Goal: Transaction & Acquisition: Subscribe to service/newsletter

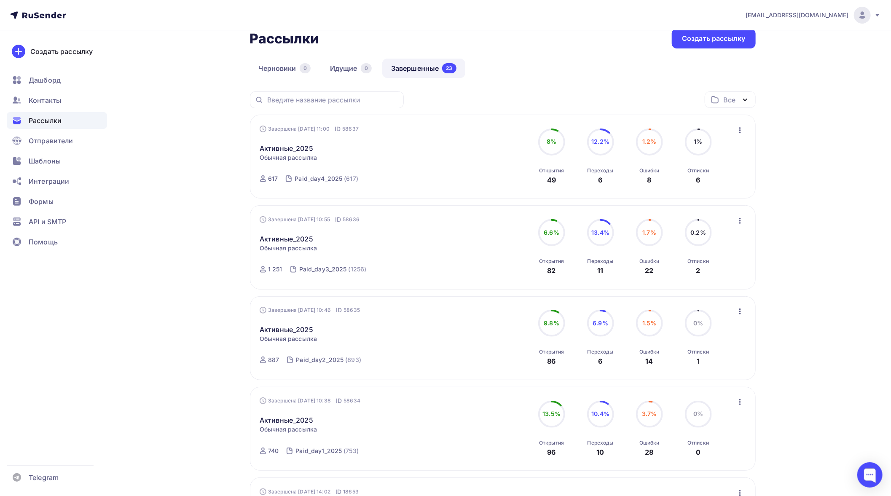
scroll to position [47, 0]
click at [57, 121] on span "Рассылки" at bounding box center [45, 120] width 33 height 10
click at [61, 161] on div "Шаблоны" at bounding box center [57, 161] width 100 height 17
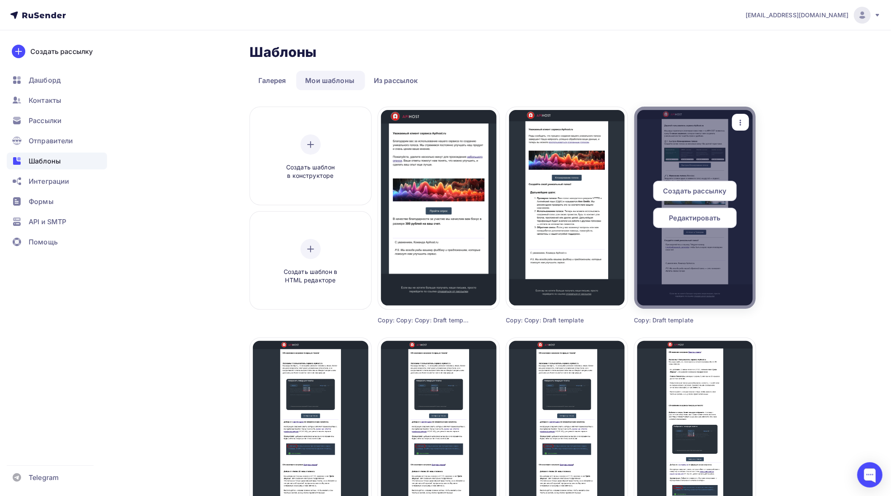
click at [742, 123] on icon "button" at bounding box center [740, 123] width 10 height 10
click at [772, 180] on div "Копировать" at bounding box center [779, 181] width 40 height 10
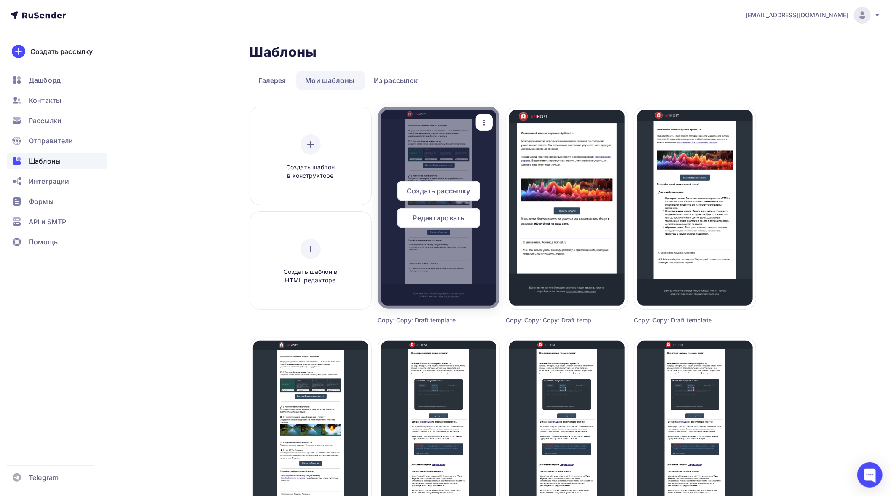
click at [450, 214] on span "Редактировать" at bounding box center [438, 218] width 51 height 10
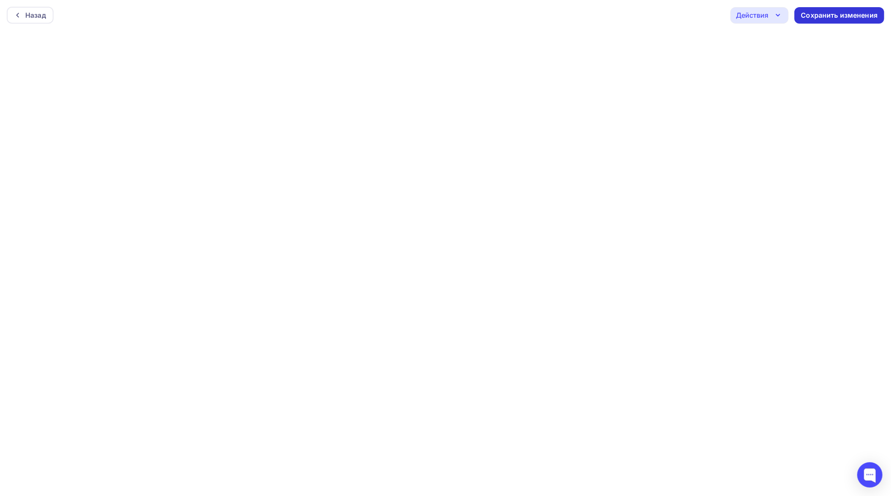
click at [843, 13] on div "Сохранить изменения" at bounding box center [839, 16] width 77 height 10
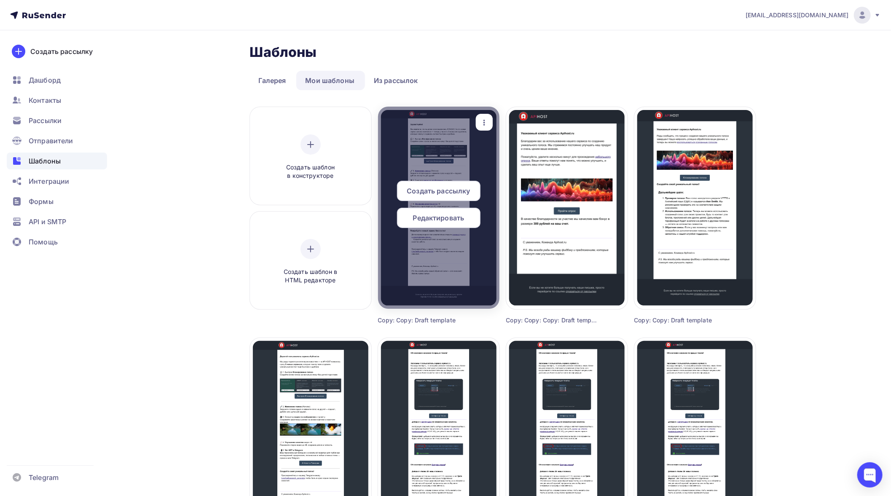
click at [441, 217] on span "Редактировать" at bounding box center [438, 218] width 51 height 10
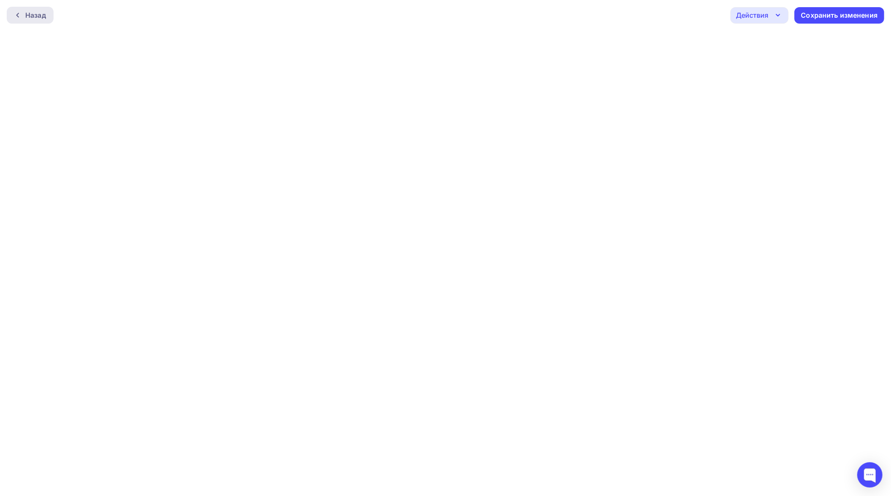
click at [27, 19] on div "Назад" at bounding box center [35, 15] width 21 height 10
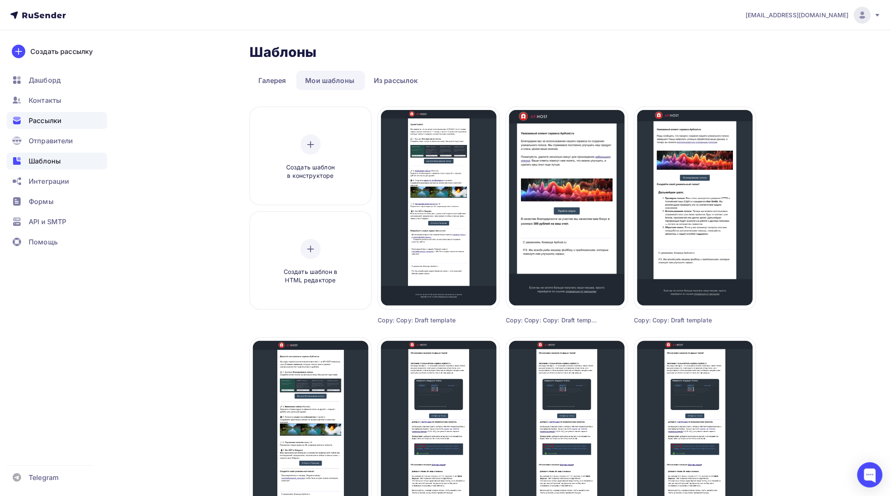
click at [51, 121] on span "Рассылки" at bounding box center [45, 120] width 33 height 10
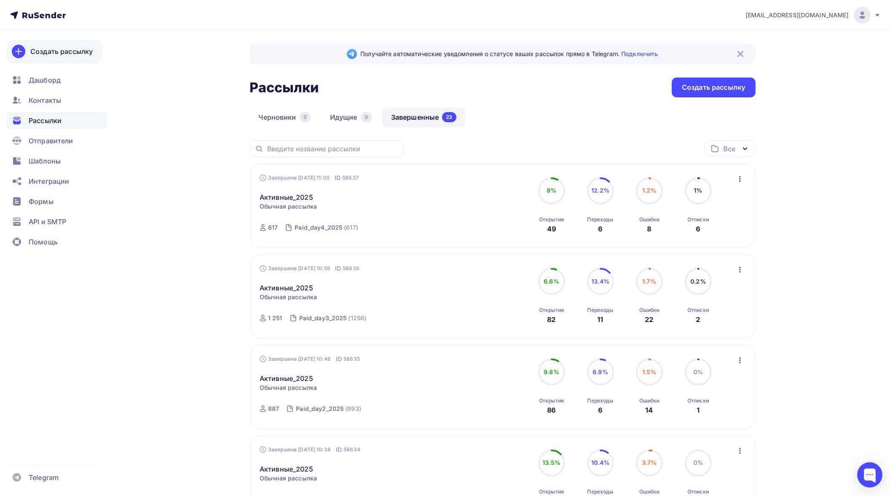
click at [59, 51] on div "Создать рассылку" at bounding box center [61, 51] width 62 height 10
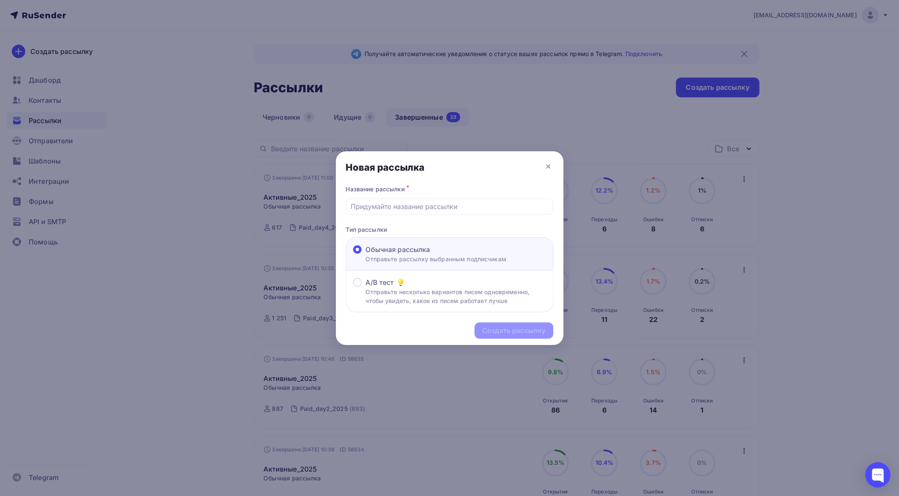
click at [781, 214] on div at bounding box center [449, 248] width 899 height 496
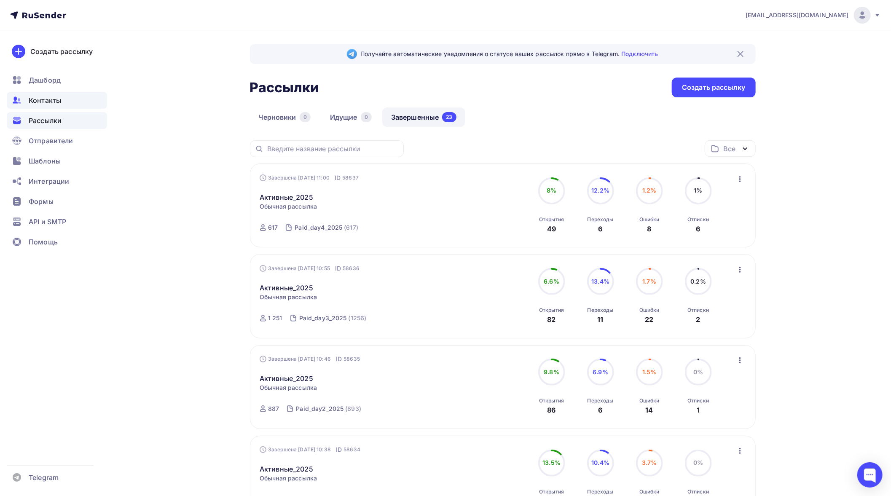
click at [46, 96] on span "Контакты" at bounding box center [45, 100] width 32 height 10
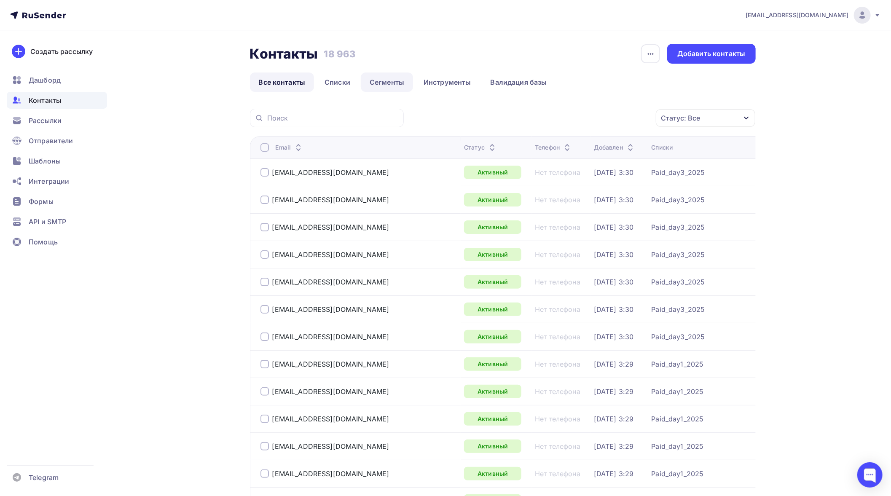
click at [377, 82] on link "Сегменты" at bounding box center [387, 81] width 52 height 19
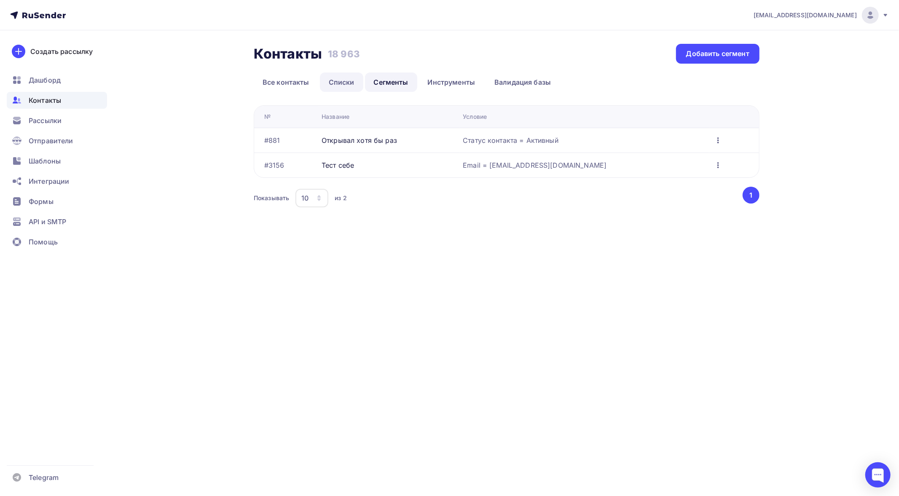
click at [331, 83] on link "Списки" at bounding box center [341, 81] width 43 height 19
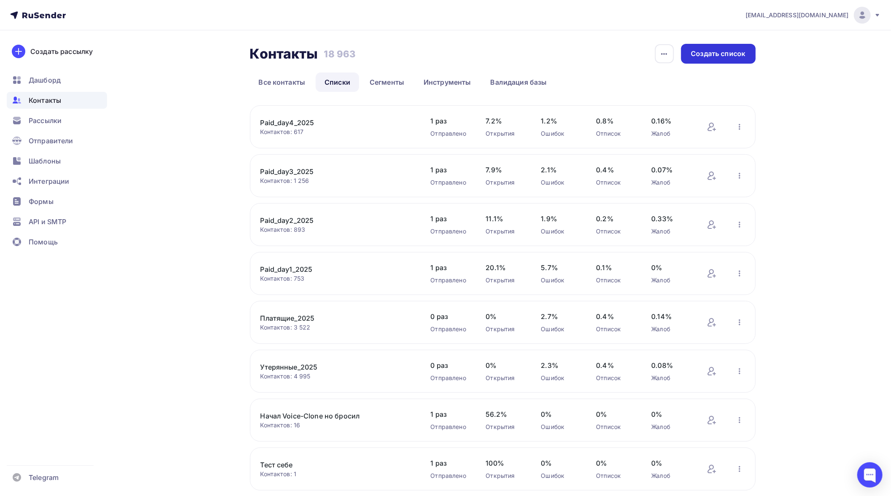
click at [714, 54] on div "Создать список" at bounding box center [718, 54] width 54 height 10
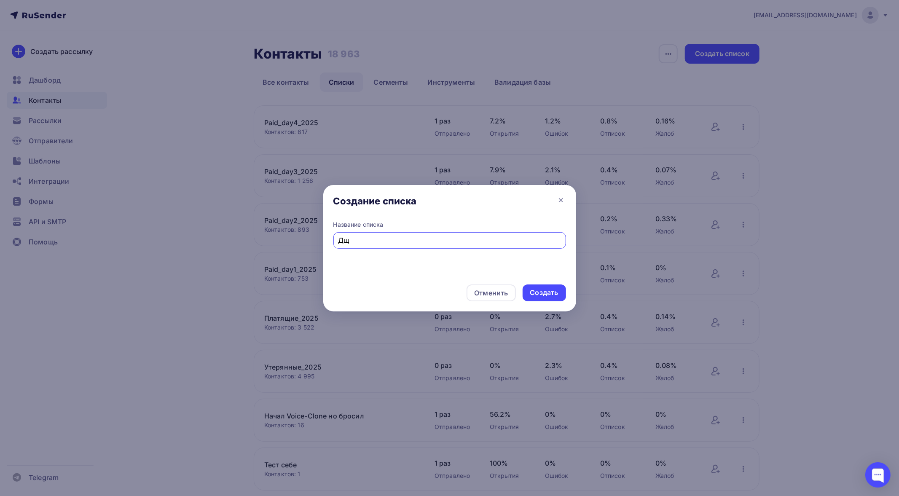
type input "Д"
drag, startPoint x: 343, startPoint y: 233, endPoint x: 325, endPoint y: 232, distance: 17.7
click at [325, 232] on div "Название списка Lost_day1_2025" at bounding box center [449, 247] width 253 height 54
type input "Lost_day1_2025"
click at [540, 289] on div "Создать" at bounding box center [544, 293] width 28 height 10
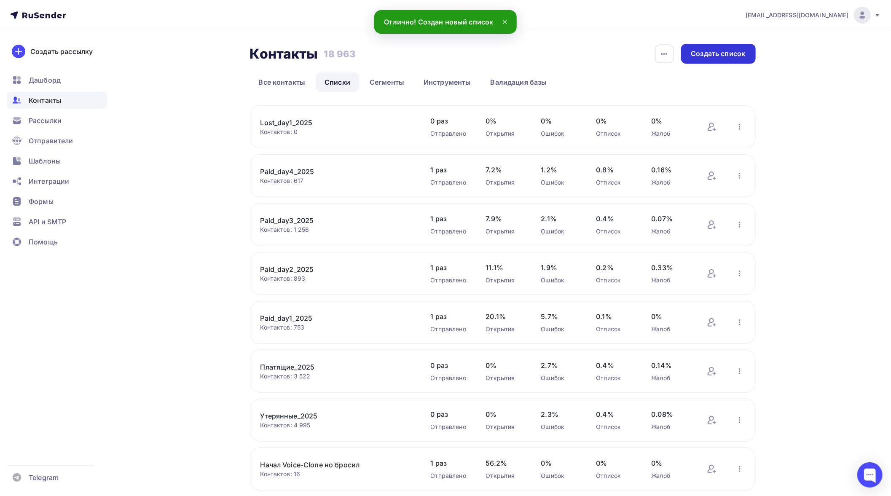
click at [704, 60] on div "Создать список" at bounding box center [718, 54] width 75 height 20
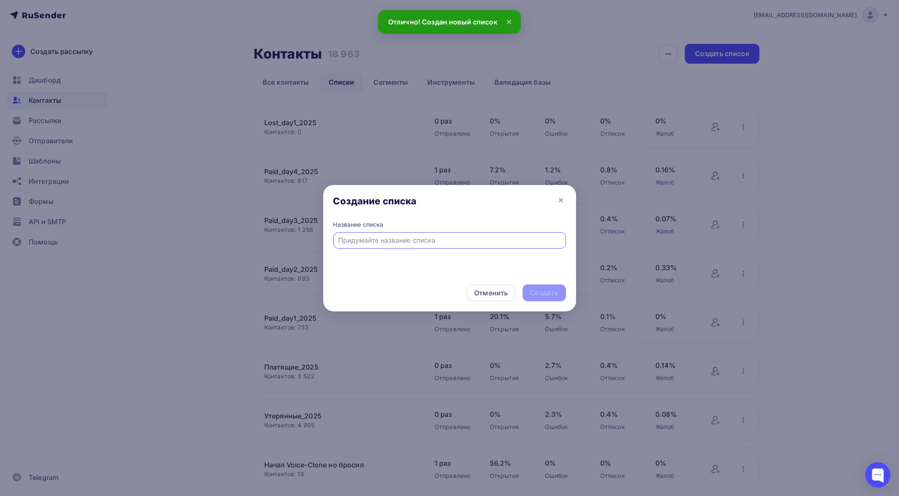
click at [412, 238] on input "text" at bounding box center [449, 240] width 223 height 10
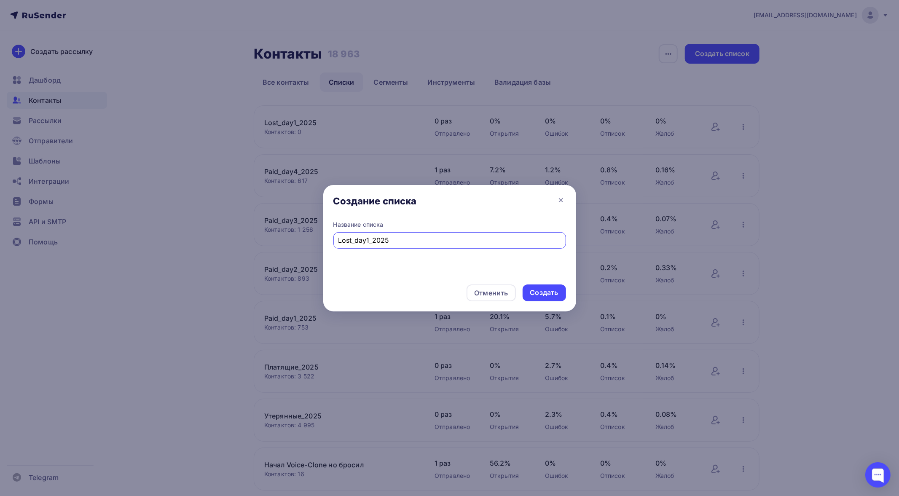
click at [368, 241] on input "Lost_day1_2025" at bounding box center [449, 240] width 223 height 10
type input "Lost_day2_2025"
click at [531, 287] on div "Создать" at bounding box center [544, 292] width 43 height 17
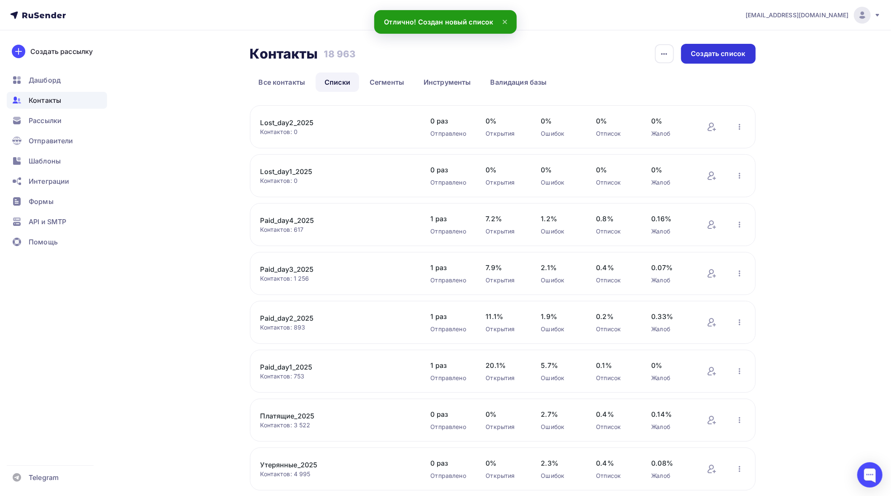
click at [717, 54] on div "Создать список" at bounding box center [718, 54] width 54 height 10
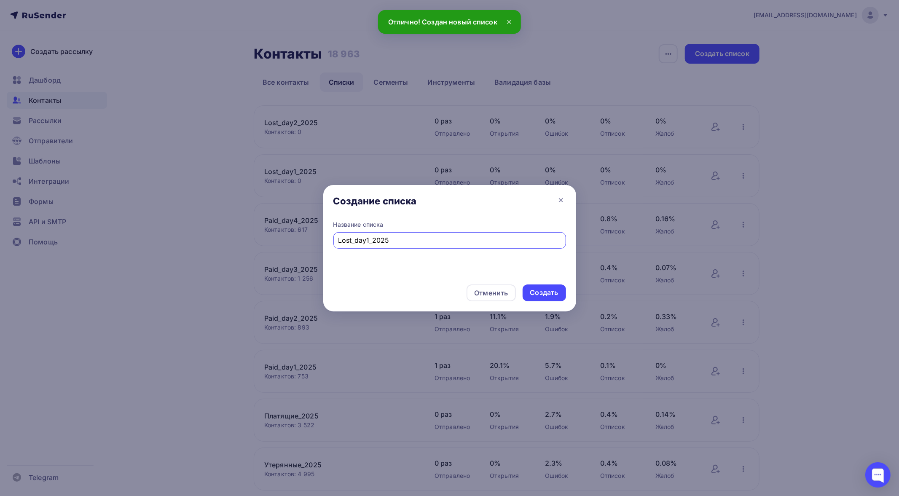
click at [368, 240] on input "Lost_day1_2025" at bounding box center [449, 240] width 223 height 10
type input "Lost_day3_2025"
click at [538, 290] on div "Создать" at bounding box center [544, 293] width 28 height 10
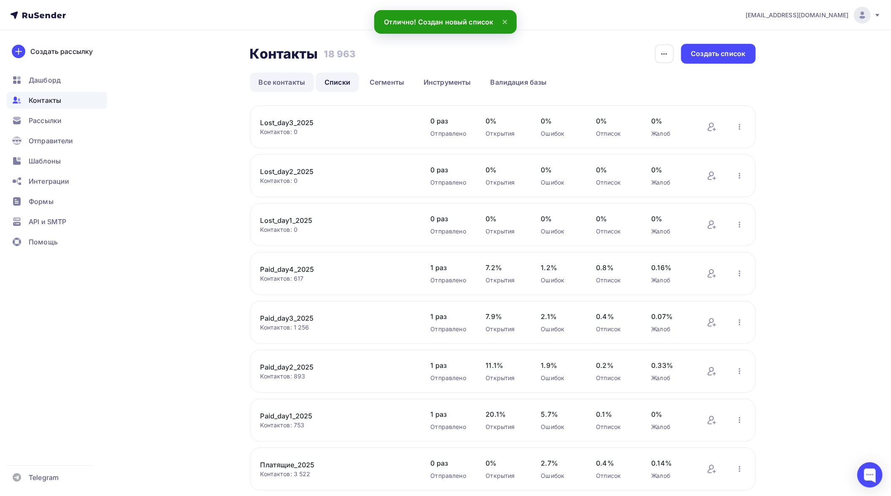
click at [297, 83] on link "Все контакты" at bounding box center [282, 81] width 64 height 19
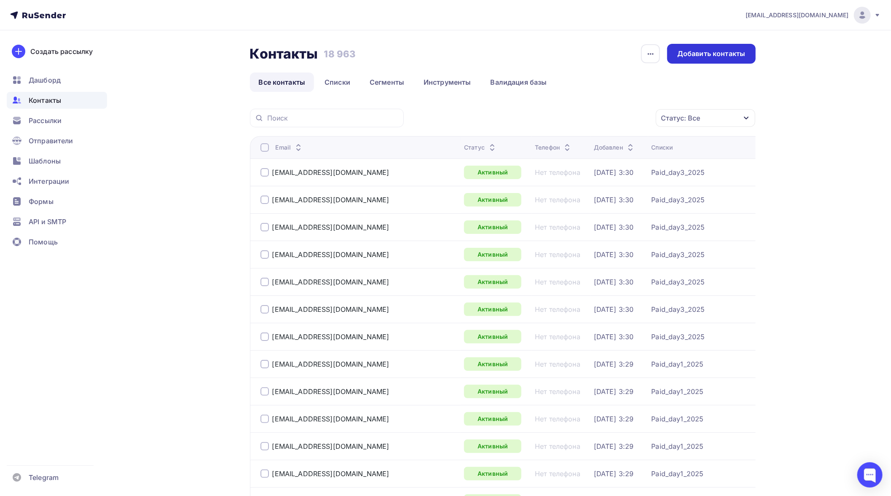
click at [713, 51] on div "Добавить контакты" at bounding box center [711, 54] width 68 height 10
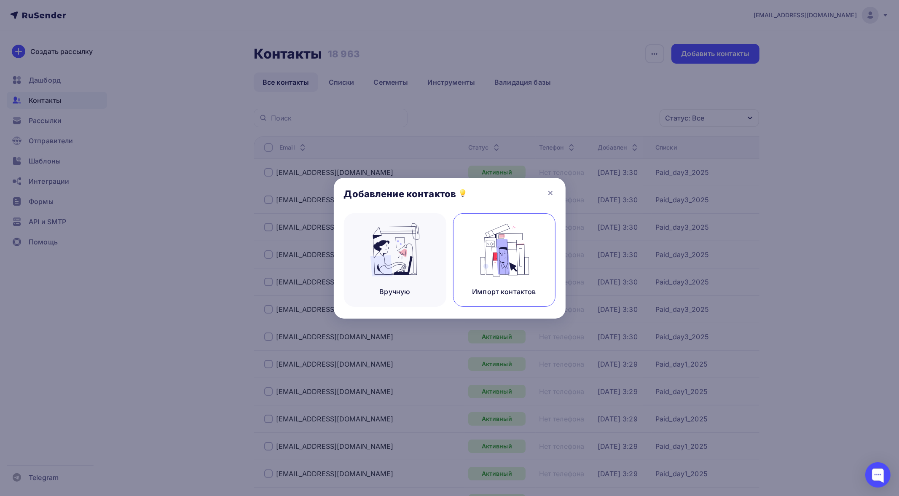
click at [505, 255] on img at bounding box center [504, 249] width 56 height 53
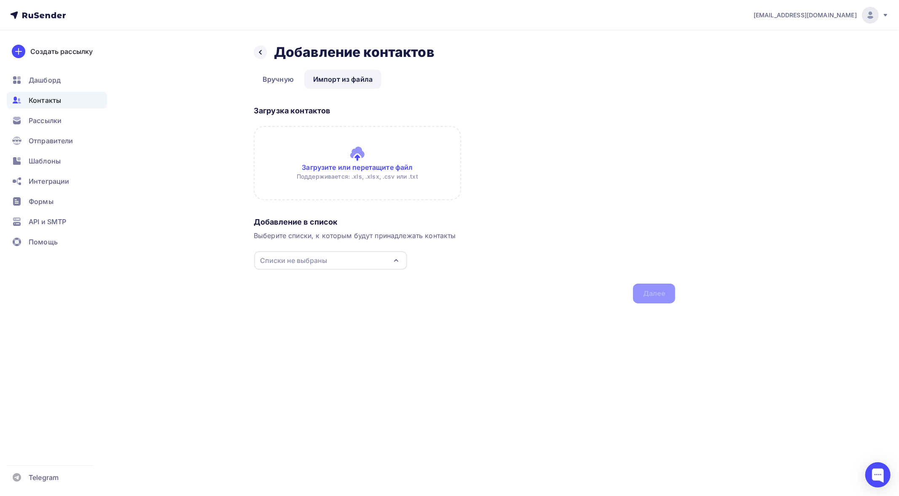
click at [366, 170] on input "file" at bounding box center [357, 163] width 207 height 74
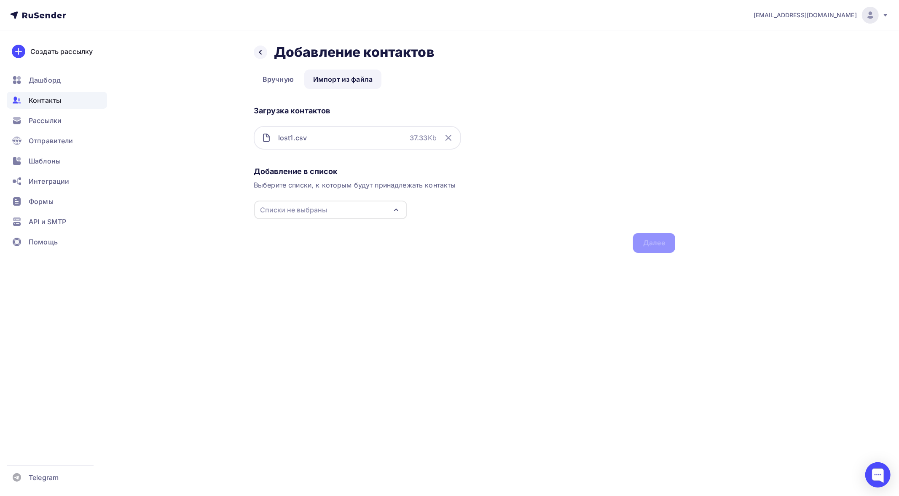
click at [335, 211] on div "Списки не выбраны" at bounding box center [330, 210] width 153 height 19
click at [315, 274] on div "Lost_day1_2025" at bounding box center [304, 275] width 52 height 10
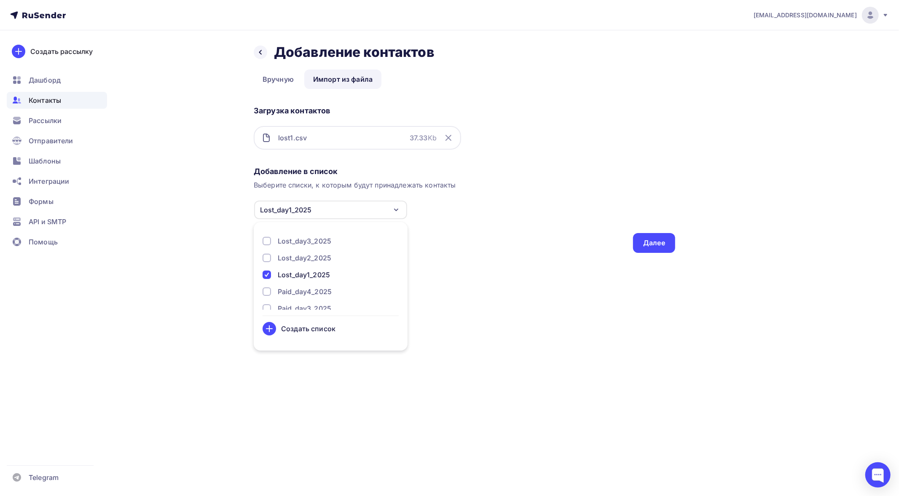
click at [558, 248] on div "Добавление в список Выберите списки, к которым будут принадлежать контакты Lost…" at bounding box center [464, 208] width 421 height 90
click at [657, 241] on div "Далее" at bounding box center [654, 243] width 22 height 10
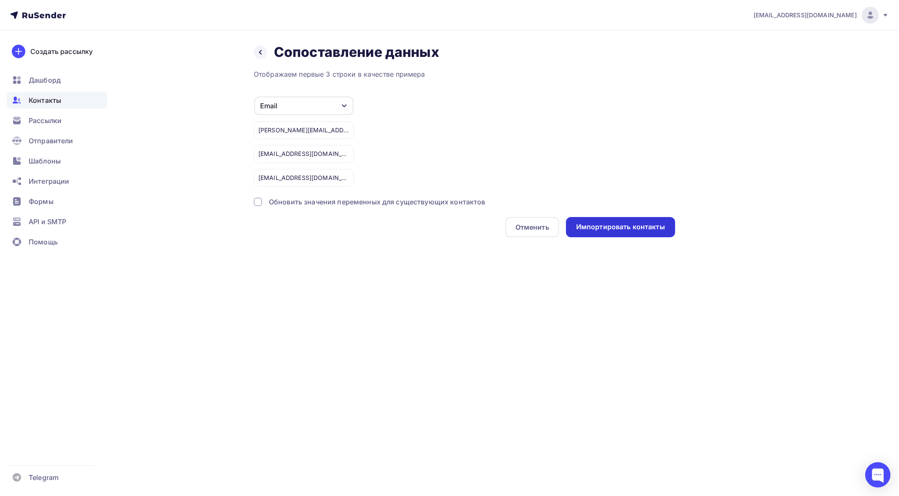
click at [616, 227] on div "Импортировать контакты" at bounding box center [620, 227] width 89 height 10
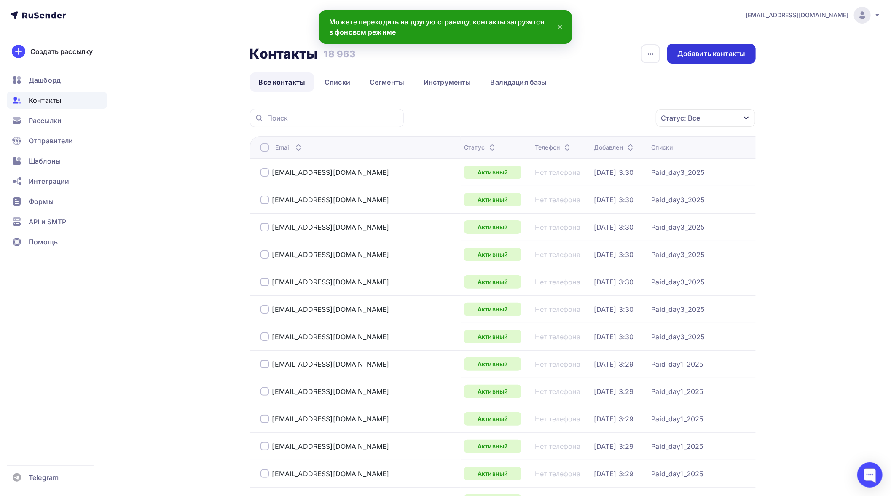
click at [697, 56] on div "Добавить контакты" at bounding box center [711, 54] width 68 height 10
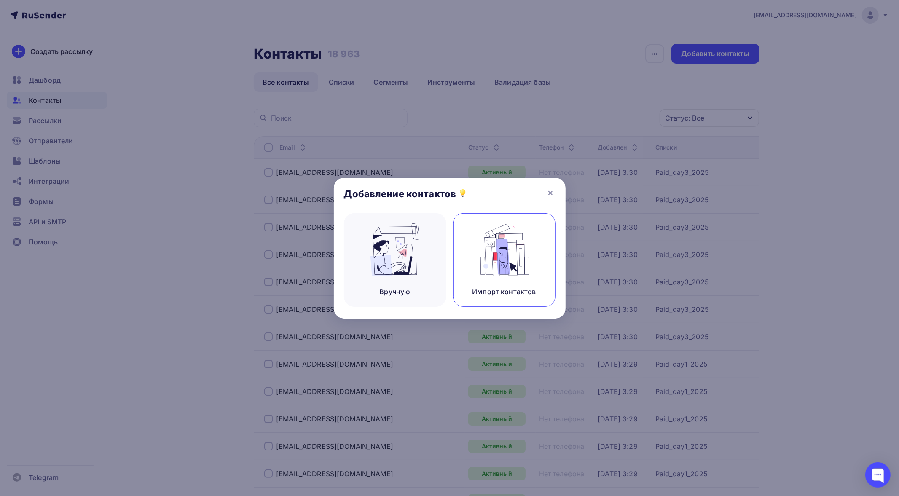
click at [504, 263] on img at bounding box center [504, 249] width 56 height 53
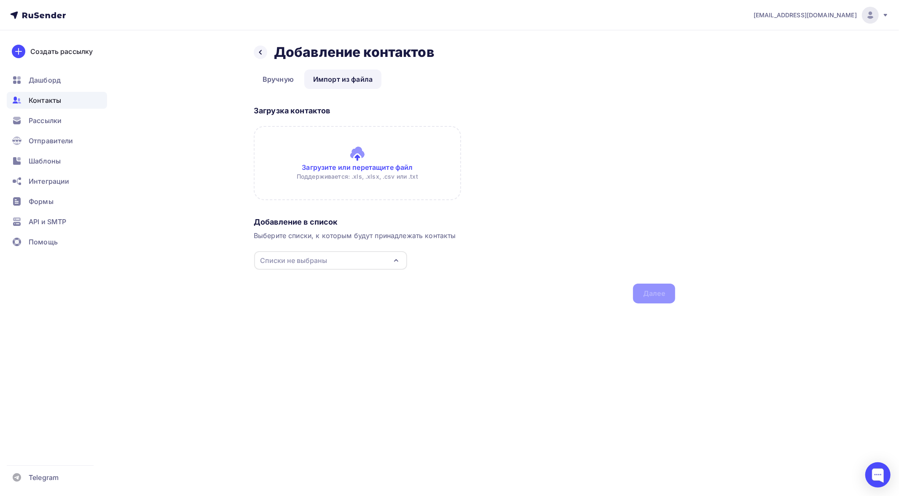
click at [376, 172] on input "file" at bounding box center [357, 163] width 207 height 74
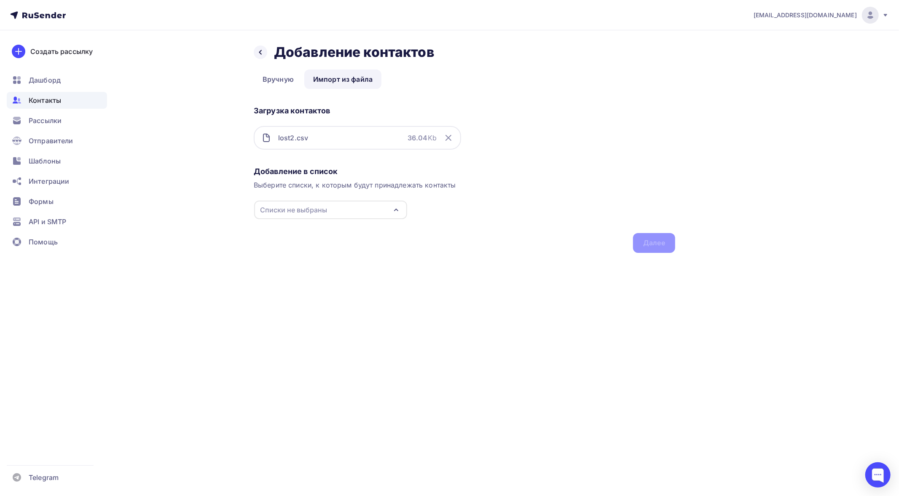
click at [315, 203] on div "Списки не выбраны" at bounding box center [330, 210] width 153 height 19
click at [319, 257] on div "Lost_day2_2025" at bounding box center [305, 258] width 54 height 10
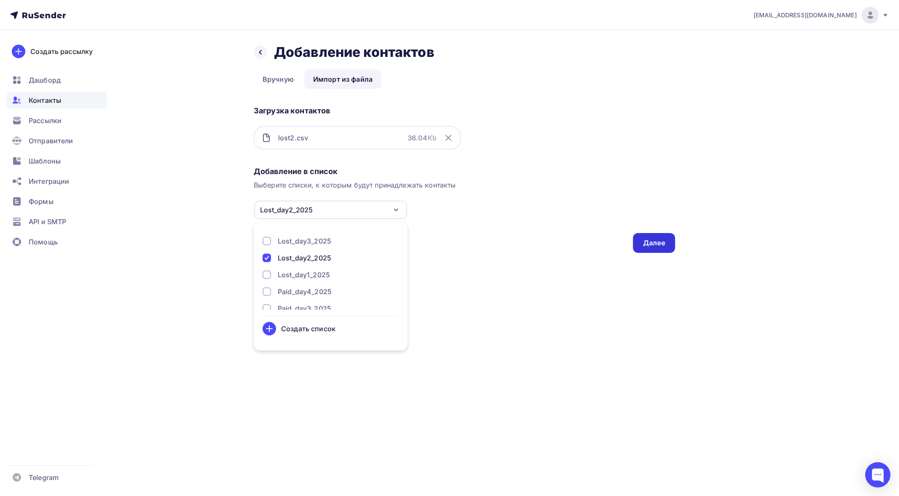
click at [654, 246] on div "Далее" at bounding box center [654, 243] width 22 height 10
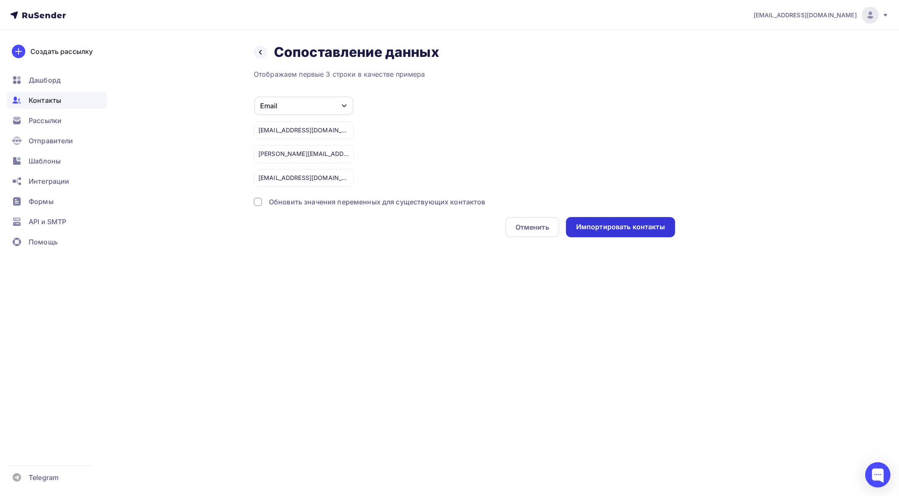
click at [617, 224] on div "Импортировать контакты" at bounding box center [620, 227] width 89 height 10
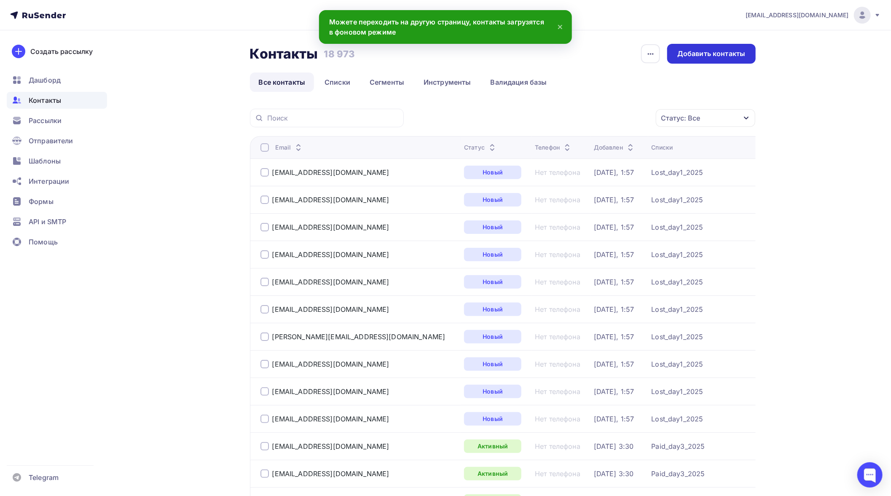
click at [700, 54] on div "Добавить контакты" at bounding box center [711, 54] width 68 height 10
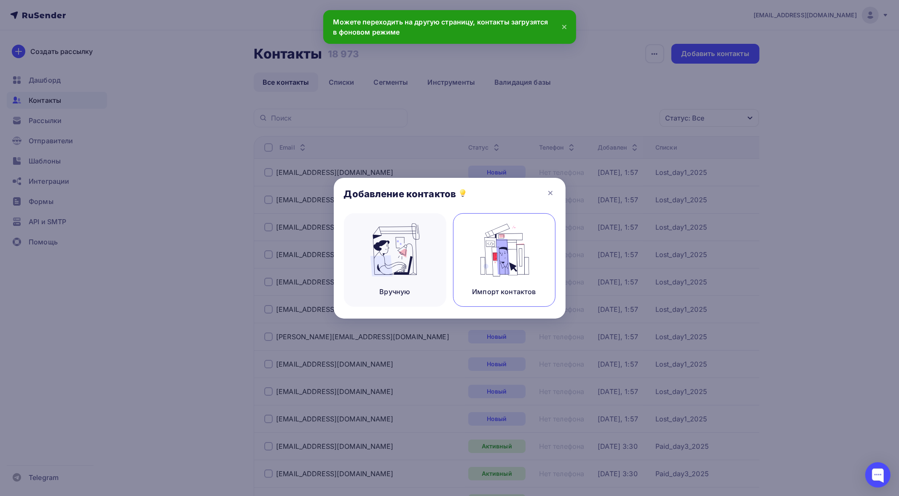
click at [494, 254] on img at bounding box center [504, 249] width 56 height 53
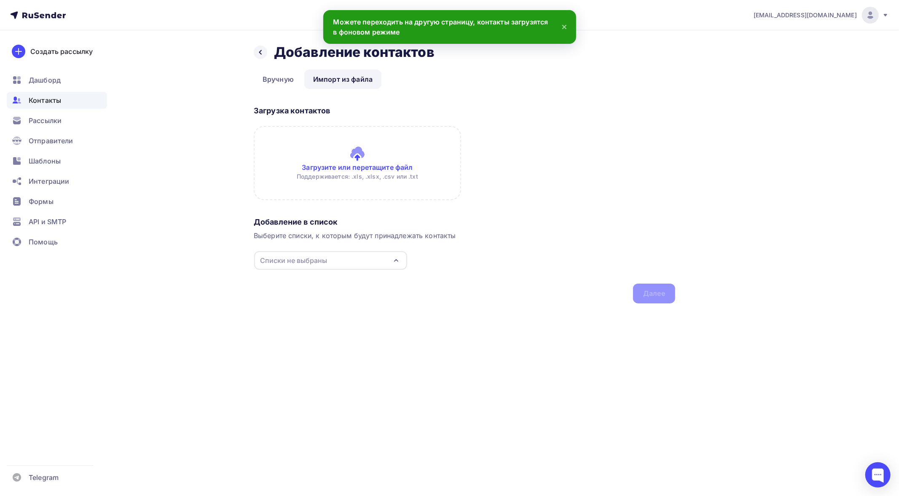
click at [316, 156] on input "file" at bounding box center [357, 163] width 207 height 74
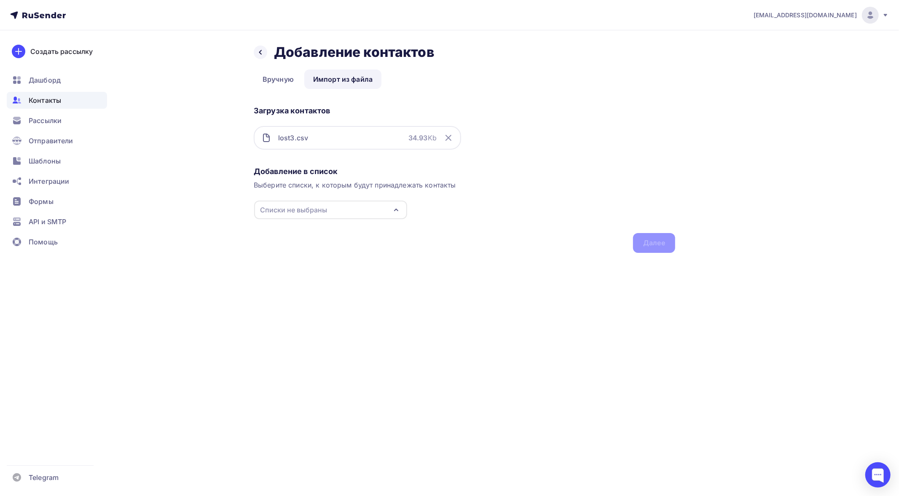
click at [329, 208] on div "Списки не выбраны" at bounding box center [330, 210] width 153 height 19
click at [304, 241] on div "Lost_day3_2025" at bounding box center [305, 241] width 54 height 10
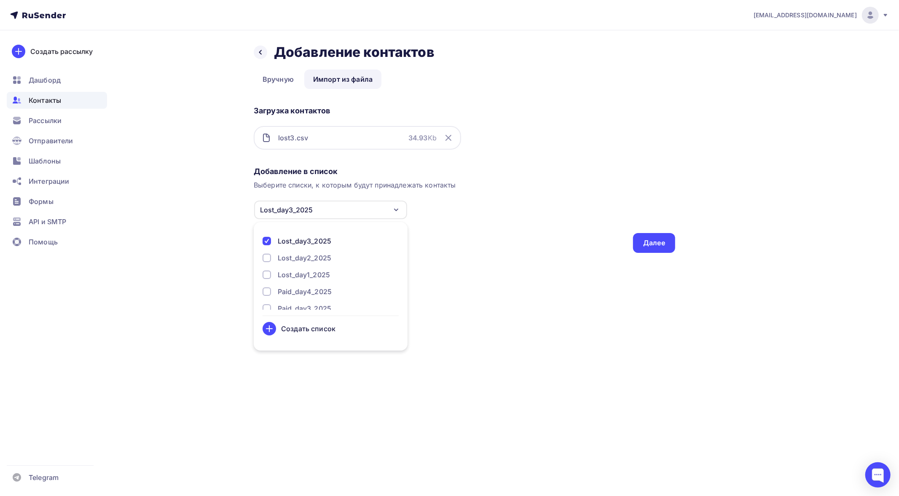
click at [512, 252] on div "Назад Добавление контактов Добавление контактов Вручную Импорт из файла Импорт …" at bounding box center [449, 158] width 691 height 256
click at [660, 251] on div "Далее" at bounding box center [654, 243] width 42 height 20
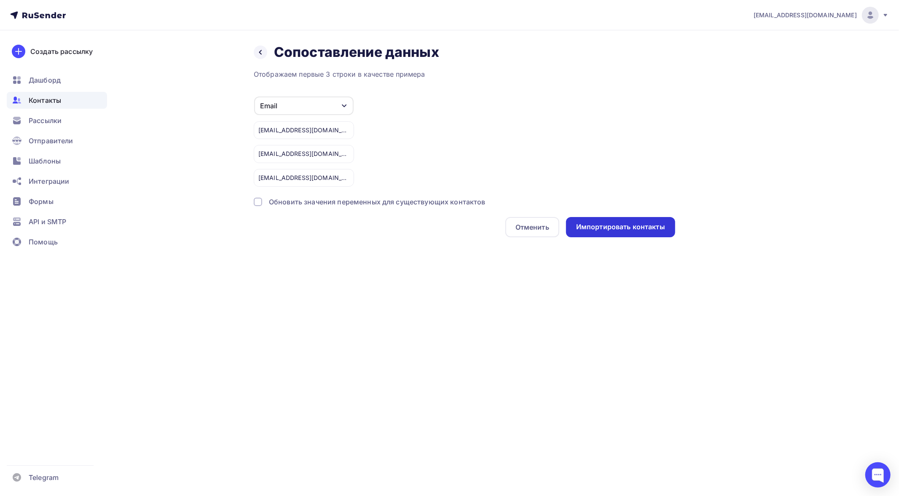
click at [609, 226] on div "Импортировать контакты" at bounding box center [620, 227] width 89 height 10
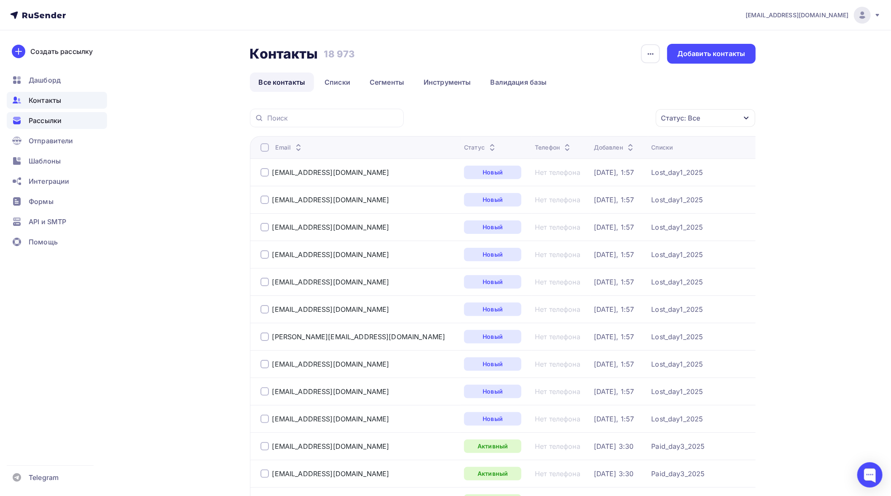
click at [43, 121] on span "Рассылки" at bounding box center [45, 120] width 33 height 10
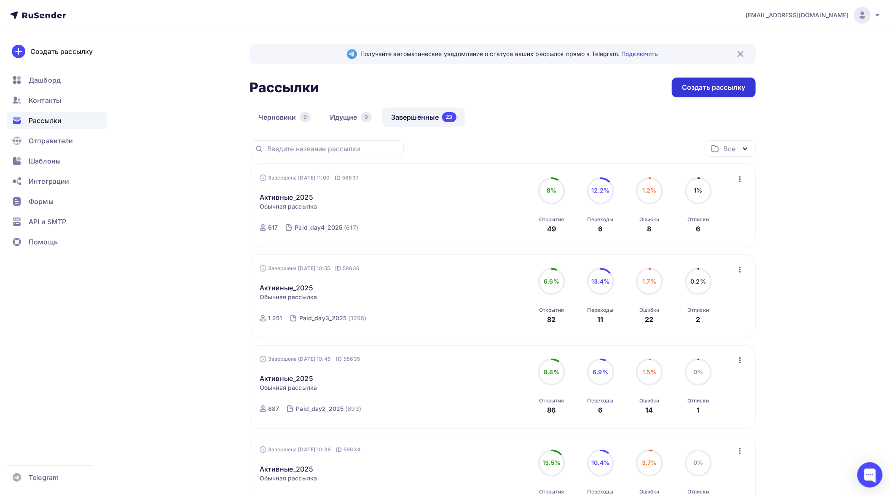
click at [709, 86] on div "Создать рассылку" at bounding box center [713, 88] width 63 height 10
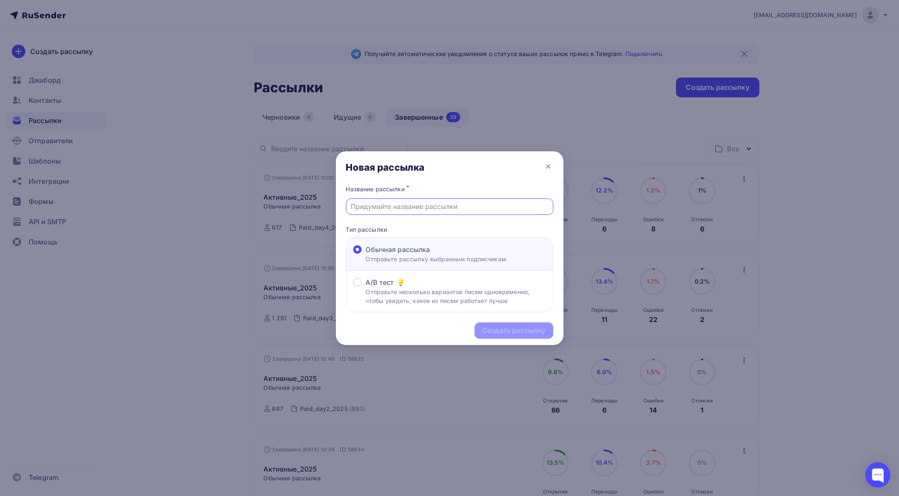
click at [411, 206] on input "text" at bounding box center [450, 206] width 198 height 10
drag, startPoint x: 383, startPoint y: 205, endPoint x: 316, endPoint y: 198, distance: 66.6
click at [316, 198] on div "Новая рассылка Название рассылки * Активные_2025 Тип рассылки Обычная рассылка …" at bounding box center [449, 248] width 899 height 496
type input "Утерянные_2025"
click at [505, 324] on div "Создать рассылку" at bounding box center [514, 330] width 78 height 16
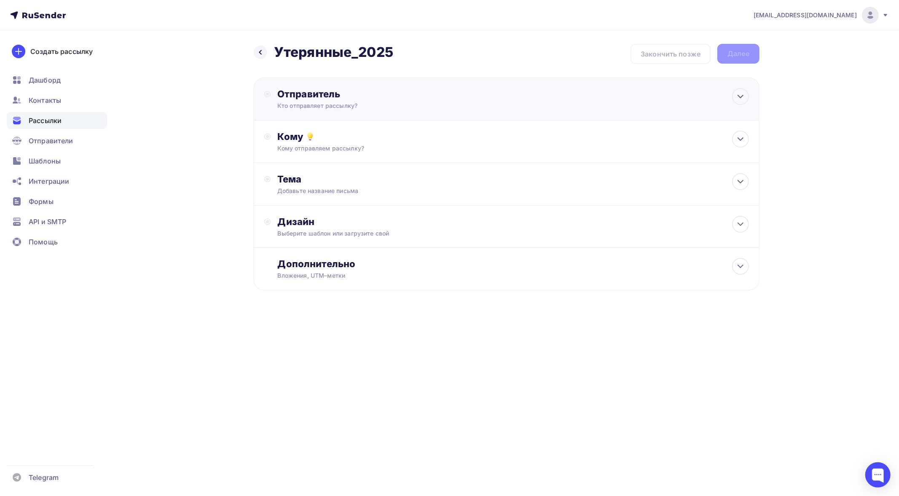
click at [344, 102] on div "Кто отправляет рассылку?" at bounding box center [359, 106] width 164 height 8
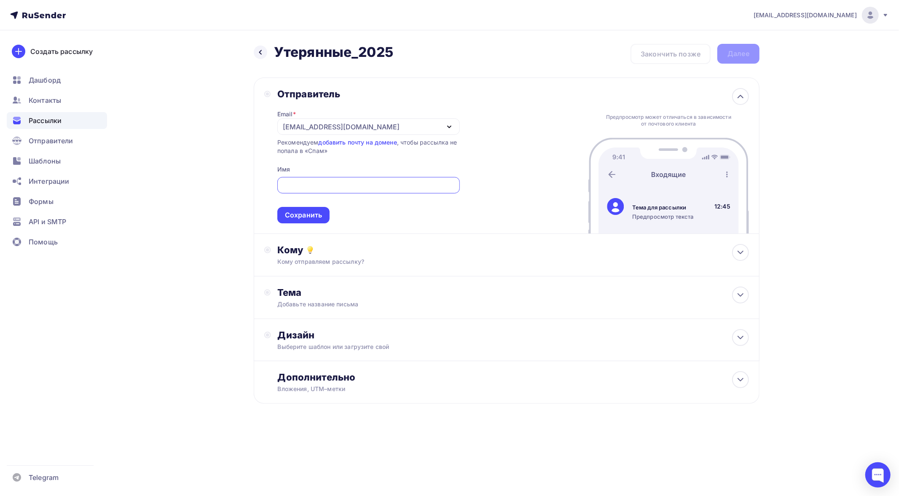
scroll to position [0, 0]
click at [180, 164] on div "Назад Утерянные_2025 Утерянные_2025 Закончить позже Далее Отправитель Email * […" at bounding box center [449, 244] width 691 height 428
click at [384, 123] on div "[EMAIL_ADDRESS][DOMAIN_NAME]" at bounding box center [368, 126] width 182 height 16
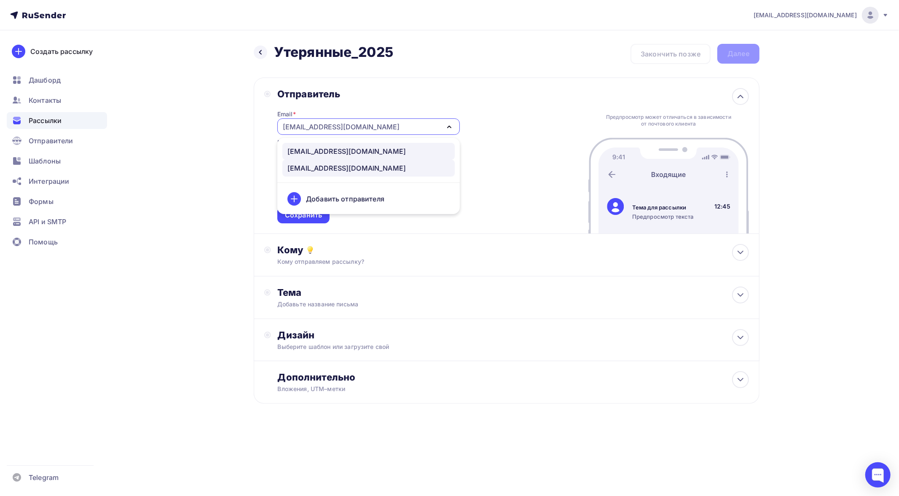
click at [323, 153] on div "[EMAIL_ADDRESS][DOMAIN_NAME]" at bounding box center [346, 151] width 118 height 10
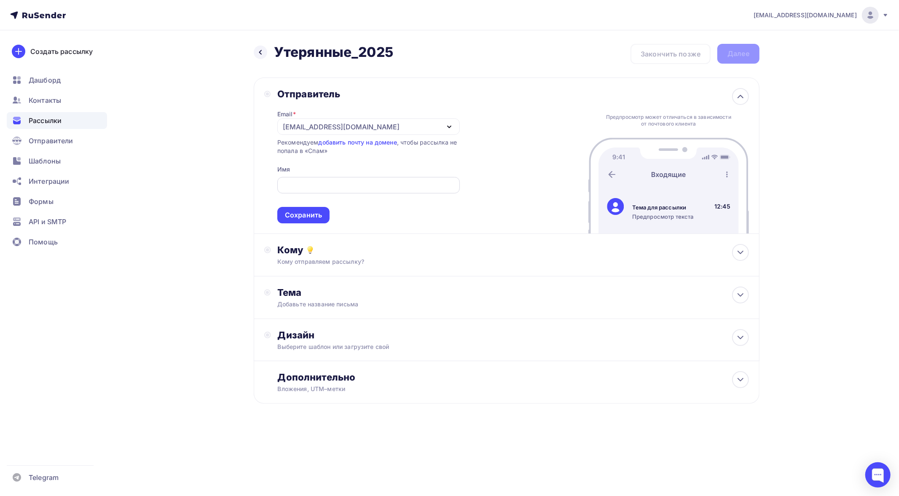
click at [327, 185] on input "text" at bounding box center [368, 185] width 173 height 10
click at [330, 177] on div at bounding box center [368, 185] width 182 height 16
click at [328, 183] on input "text" at bounding box center [368, 185] width 173 height 10
type input "Ф"
type input "APIHOST"
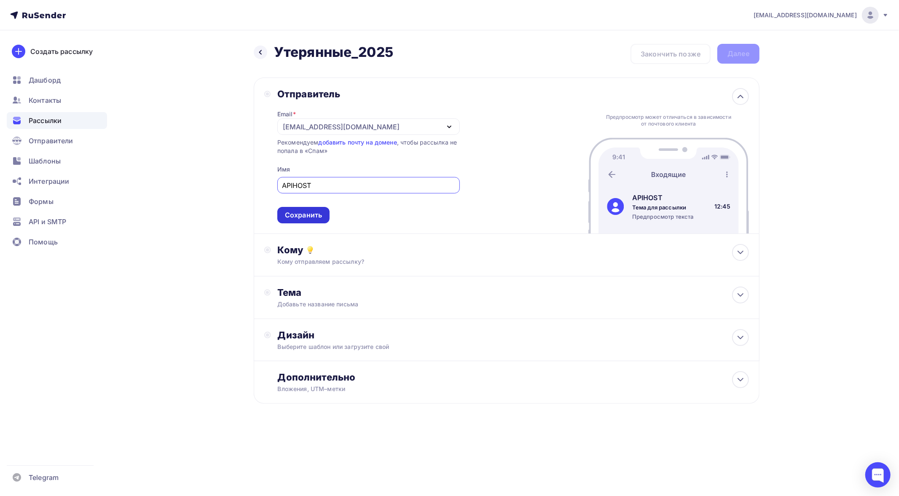
click at [297, 213] on div "Сохранить" at bounding box center [303, 215] width 37 height 10
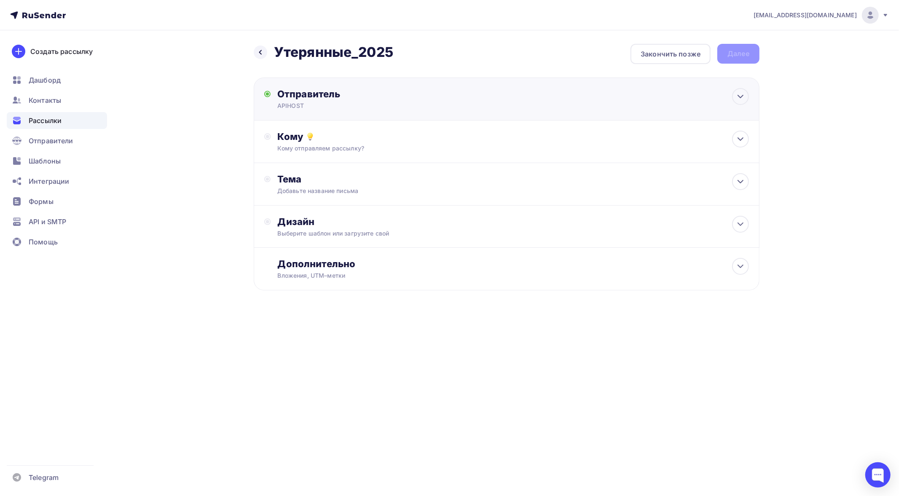
scroll to position [0, 0]
click at [328, 147] on div "Кому отправляем рассылку?" at bounding box center [490, 148] width 424 height 8
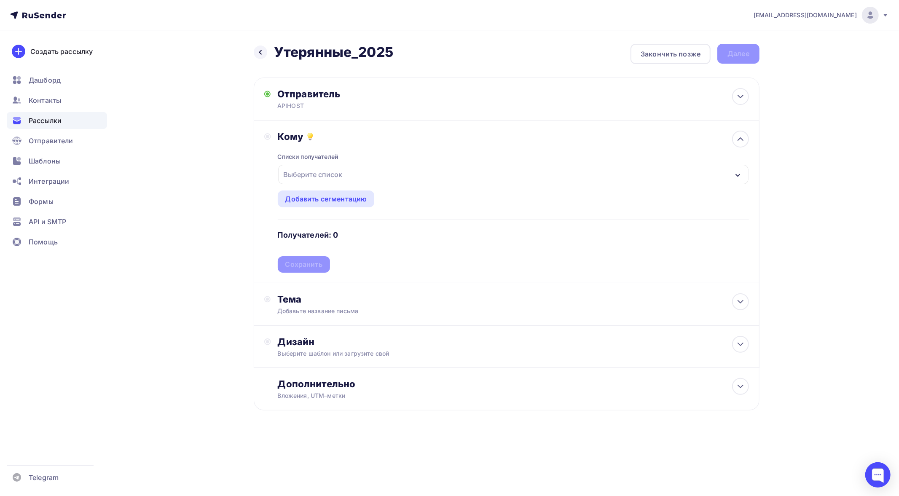
click at [366, 176] on div "Выберите список" at bounding box center [513, 174] width 470 height 19
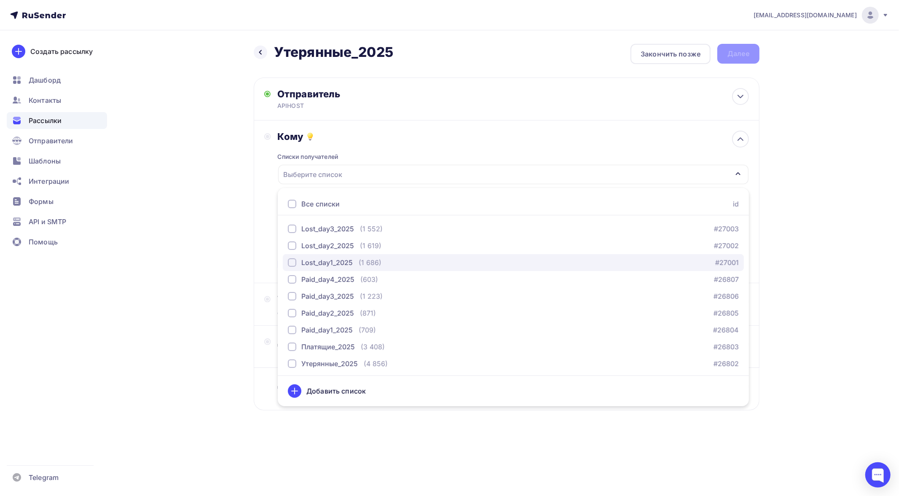
click at [343, 262] on div "Lost_day1_2025" at bounding box center [326, 262] width 51 height 10
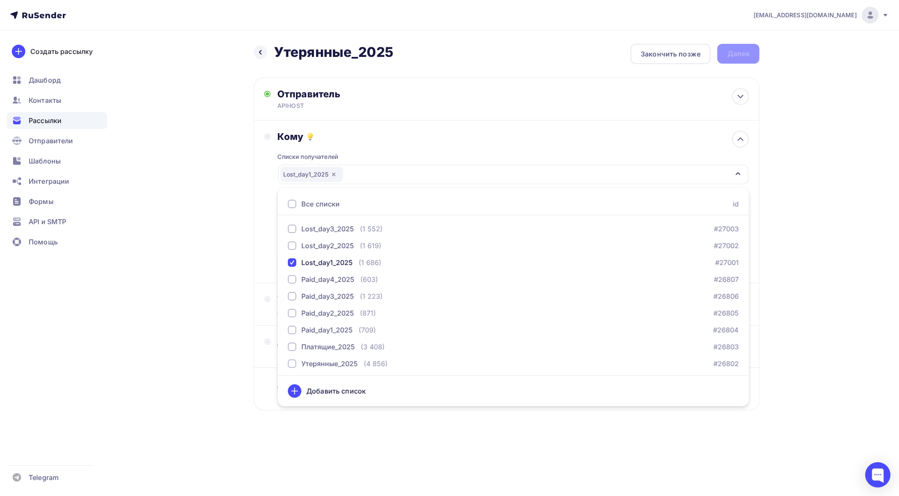
click at [208, 306] on div "Назад Утерянные_2025 Утерянные_2025 Закончить позже Далее Отправитель APIHOST E…" at bounding box center [449, 247] width 691 height 434
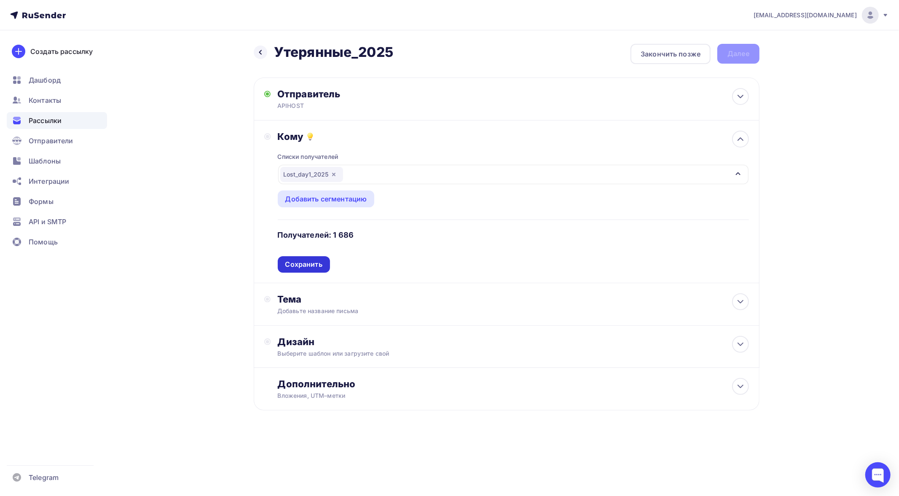
click at [309, 263] on div "Сохранить" at bounding box center [303, 265] width 37 height 10
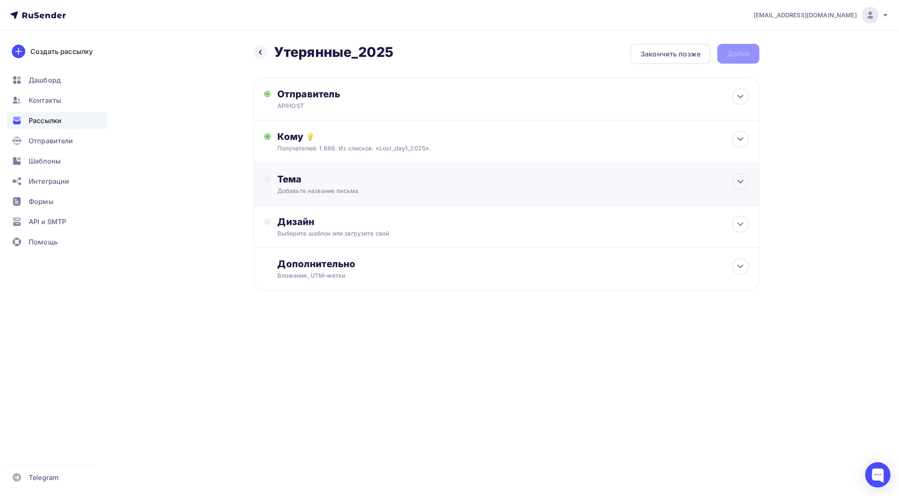
click at [332, 180] on div "Тема" at bounding box center [360, 179] width 166 height 12
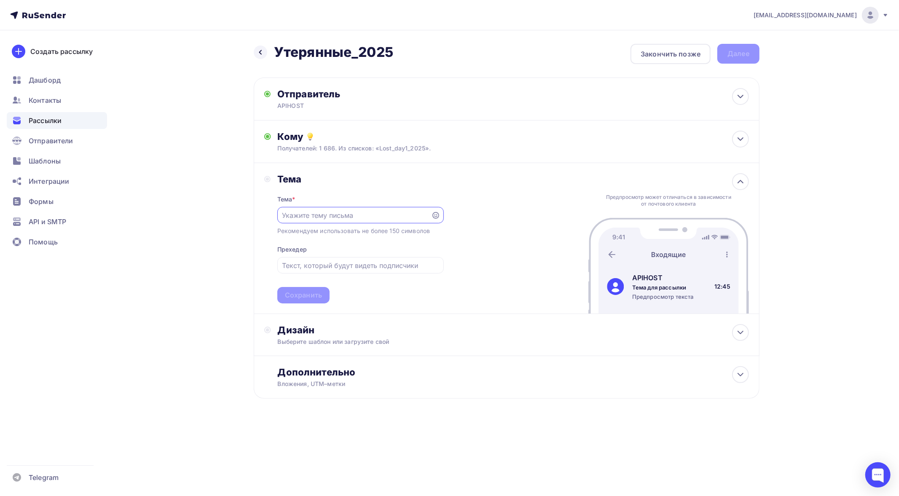
paste input "🔥 APIHOST обновился: клонирование, Revoice, апскейл видео"
click at [332, 261] on input "text" at bounding box center [360, 265] width 157 height 10
drag, startPoint x: 292, startPoint y: 214, endPoint x: 587, endPoint y: 225, distance: 294.8
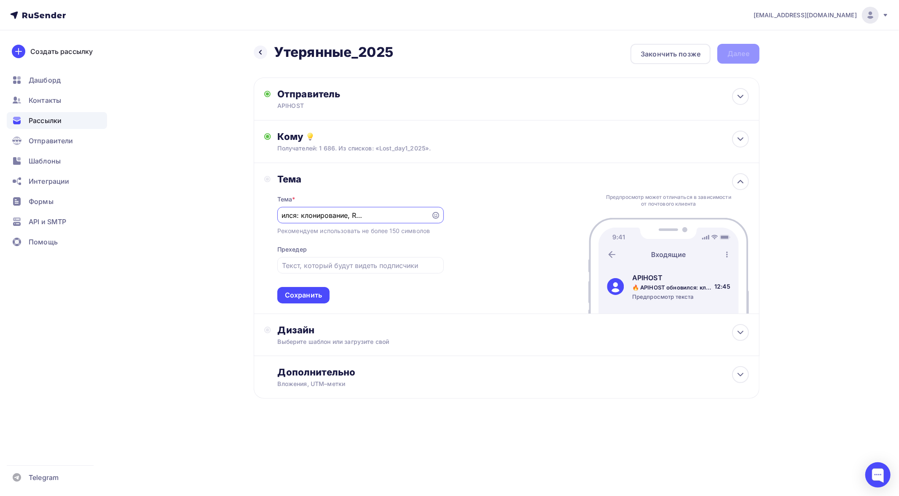
click at [587, 225] on div "Тема Тема * 🔥 APIHOST обновился: клонирование, Revoice, апскейл видео Рекоменду…" at bounding box center [507, 238] width 506 height 151
paste input "Вернитесь в APIHOST — попробуйте клонирование голоса бесплатн"
drag, startPoint x: 371, startPoint y: 217, endPoint x: 245, endPoint y: 209, distance: 126.2
click at [245, 209] on div "Назад Утерянные_2025 Утерянные_2025 Закончить позже Далее Отправитель APIHOST E…" at bounding box center [449, 241] width 691 height 423
type input "🔥 Вернитесь в APIHOST — попробуйте клонирование голоса бесплатно"
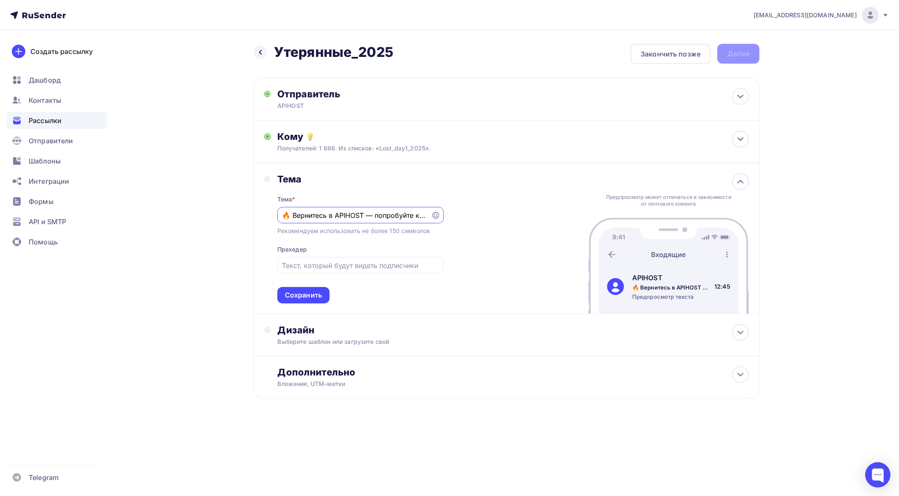
click at [496, 236] on div "Тема Тема * 🔥 Вернитесь в [GEOGRAPHIC_DATA] — попробуйте клонирование голоса бе…" at bounding box center [507, 238] width 506 height 151
click at [330, 267] on input "text" at bounding box center [360, 265] width 157 height 10
paste input "А ещё: Revoice, генератор видео, апскейл ×4 и GPT в Telegram"
drag, startPoint x: 340, startPoint y: 267, endPoint x: 259, endPoint y: 263, distance: 81.0
click at [259, 263] on div "Тема Тема * 🔥 Вернитесь в [GEOGRAPHIC_DATA] — попробуйте клонирование голоса бе…" at bounding box center [507, 238] width 506 height 151
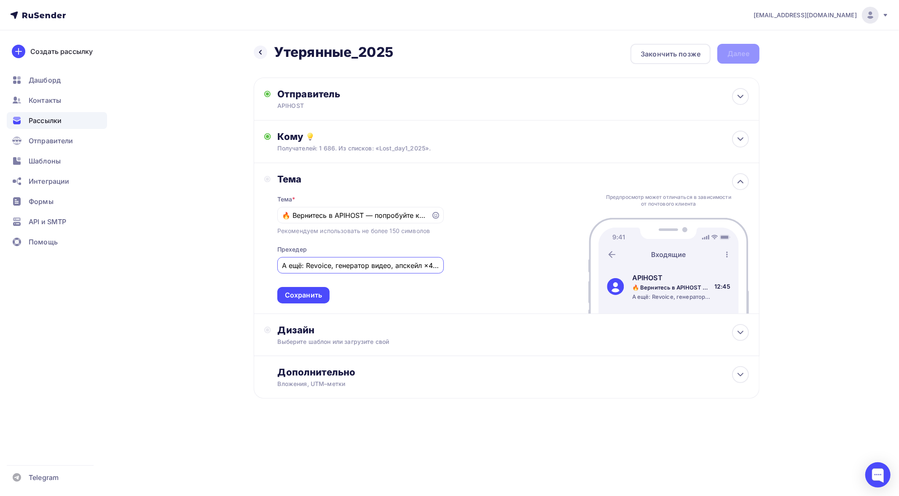
click at [367, 268] on input "А ещё: Revoice, генератор видео, апскейл ×4 и GPT в Telegram" at bounding box center [360, 265] width 157 height 10
click at [375, 266] on input "А ещё: Revoice, генератор видео, апскейл ×4 и GPT в Telegram" at bounding box center [360, 265] width 157 height 10
drag, startPoint x: 406, startPoint y: 264, endPoint x: 498, endPoint y: 265, distance: 91.9
click at [498, 265] on div "Тема Тема * 🔥 Вернитесь в [GEOGRAPHIC_DATA] — попробуйте клонирование голоса бе…" at bounding box center [507, 238] width 506 height 151
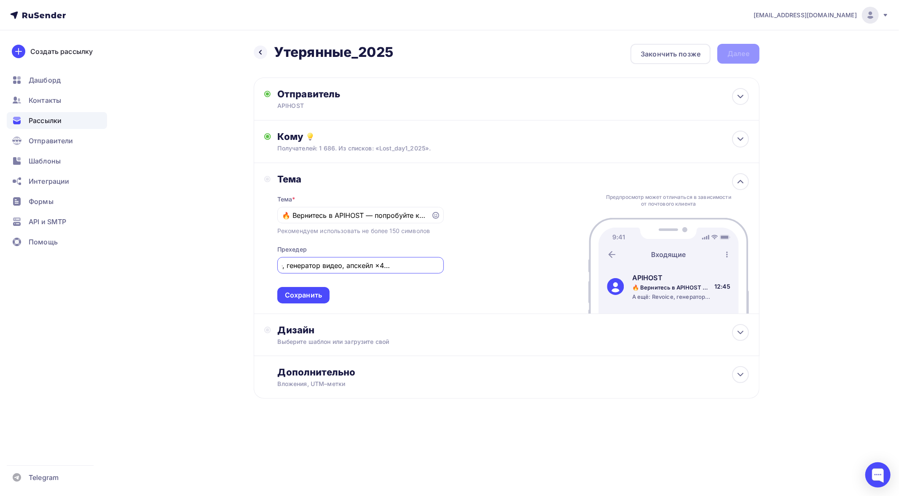
type input "А ещё: Revoice, генератор видео, апскейл ×4 и GPT в Telegram"
click at [477, 283] on div "Тема Тема * 🔥 Вернитесь в [GEOGRAPHIC_DATA] — попробуйте клонирование голоса бе…" at bounding box center [507, 238] width 506 height 151
click at [309, 295] on div "Сохранить" at bounding box center [303, 295] width 37 height 10
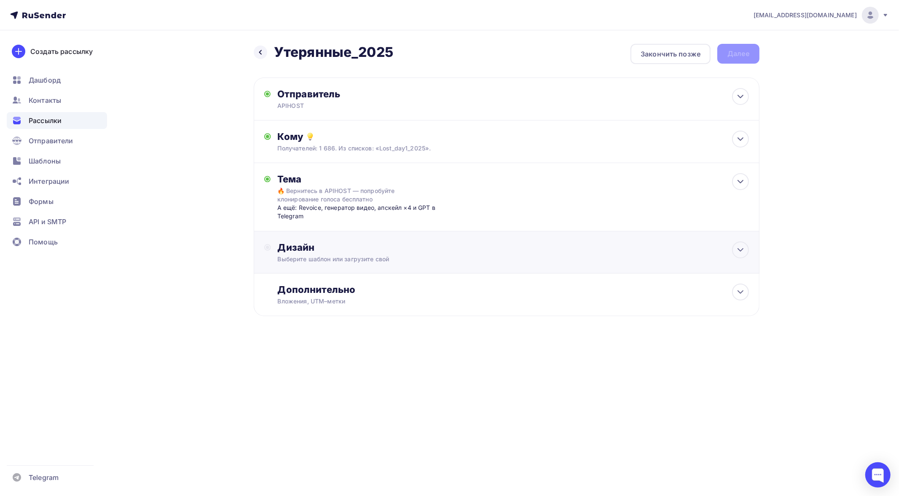
click at [410, 255] on div "Выберите шаблон или загрузите свой" at bounding box center [490, 259] width 424 height 8
click at [325, 283] on div "Выбрать шаблон" at bounding box center [314, 282] width 59 height 10
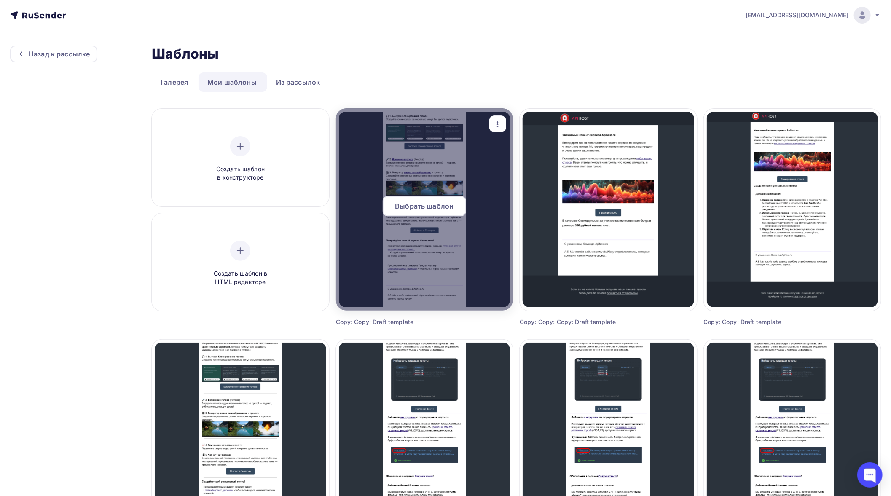
click at [395, 243] on div at bounding box center [424, 209] width 177 height 202
click at [424, 207] on span "Выбрать шаблон" at bounding box center [424, 206] width 59 height 10
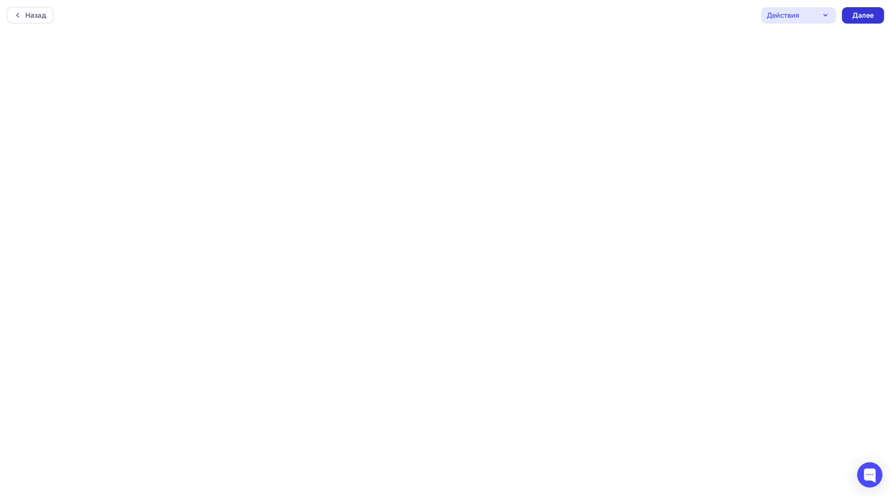
click at [855, 17] on div "Далее" at bounding box center [863, 16] width 22 height 10
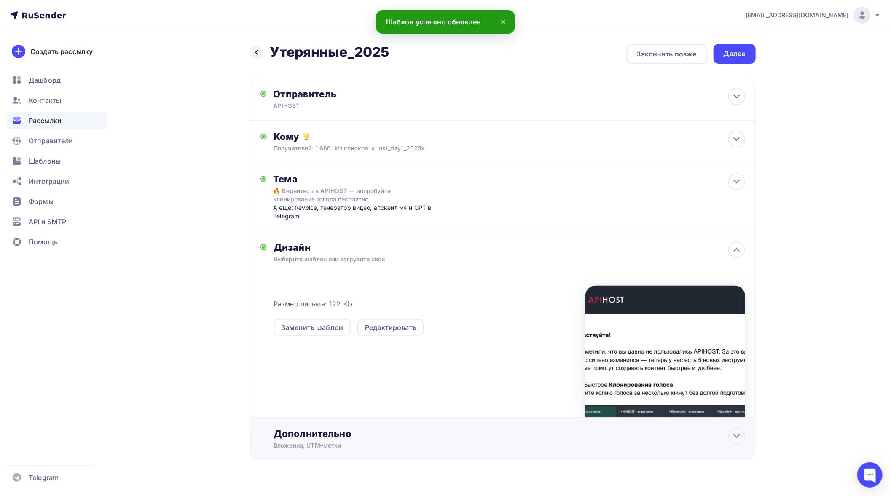
click at [362, 440] on div "Дополнительно Вложения, UTM–метки Вложения Добавить файл Максимальный суммарный…" at bounding box center [509, 439] width 471 height 22
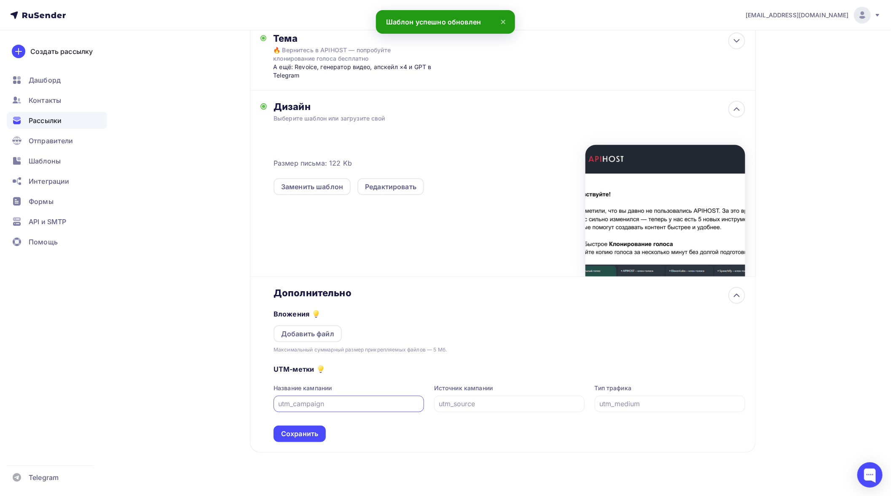
scroll to position [150, 0]
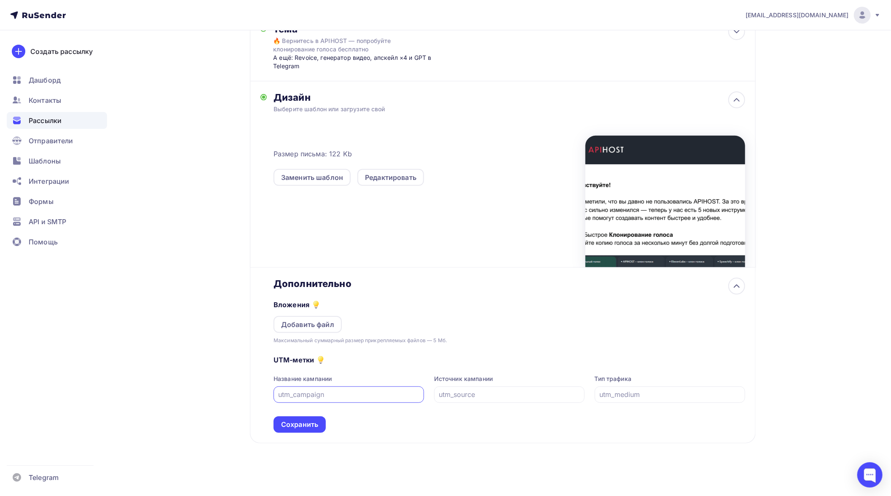
click at [321, 390] on input "text" at bounding box center [349, 394] width 141 height 10
click at [467, 391] on input "text" at bounding box center [509, 394] width 141 height 10
type input "email"
click at [333, 391] on input "text" at bounding box center [349, 394] width 141 height 10
type input "2025"
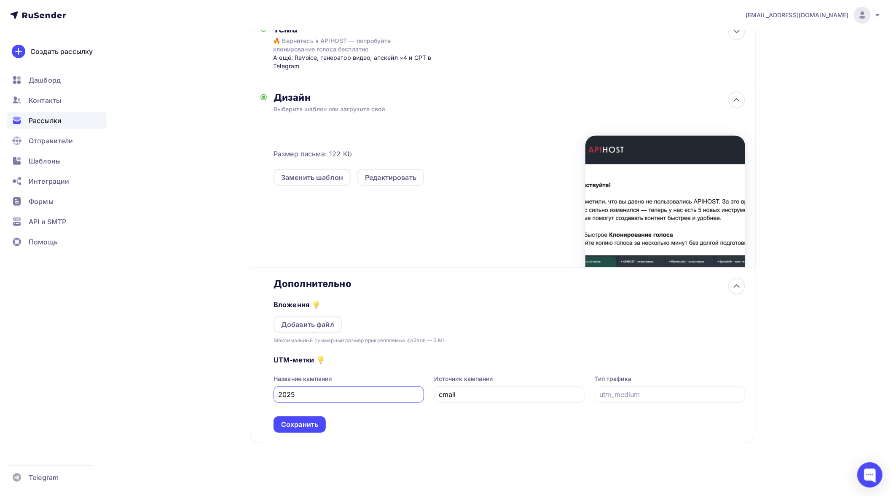
click at [388, 416] on div "UTM-метки Название кампании 2025 Источник кампании email Тип трафика Сохранить" at bounding box center [509, 389] width 471 height 88
click at [304, 423] on div "Сохранить" at bounding box center [299, 425] width 37 height 10
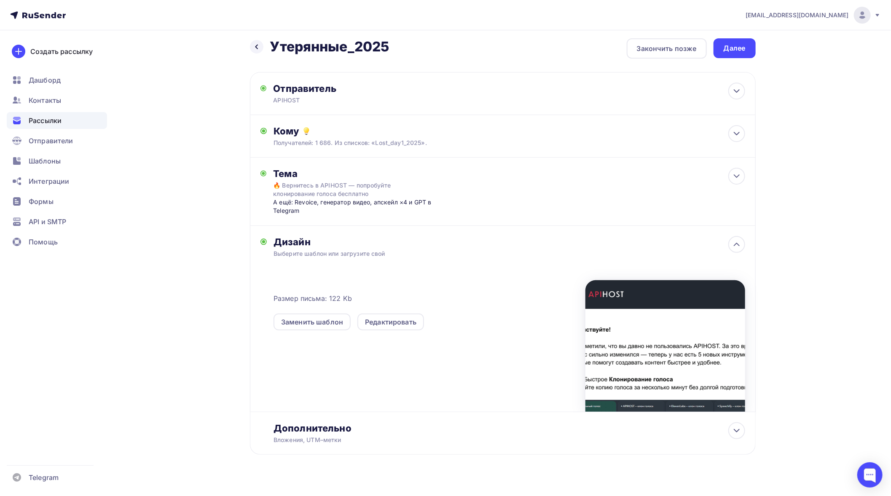
scroll to position [0, 0]
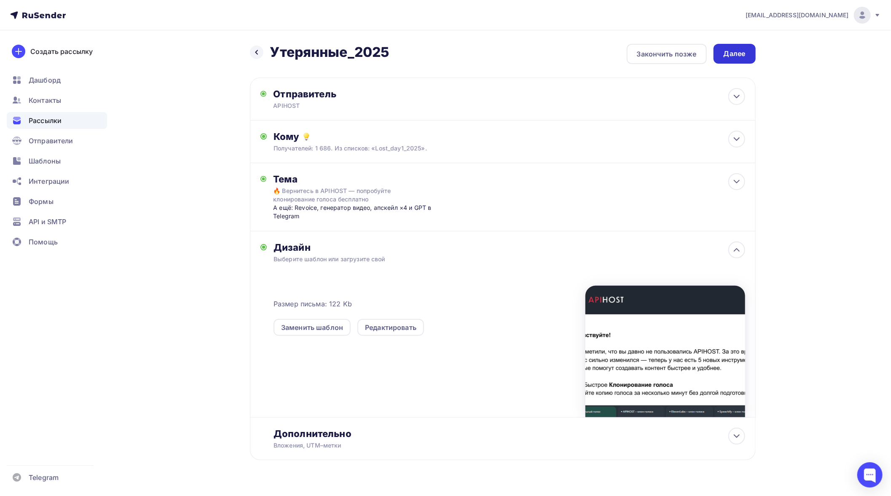
click at [735, 55] on div "Далее" at bounding box center [735, 54] width 22 height 10
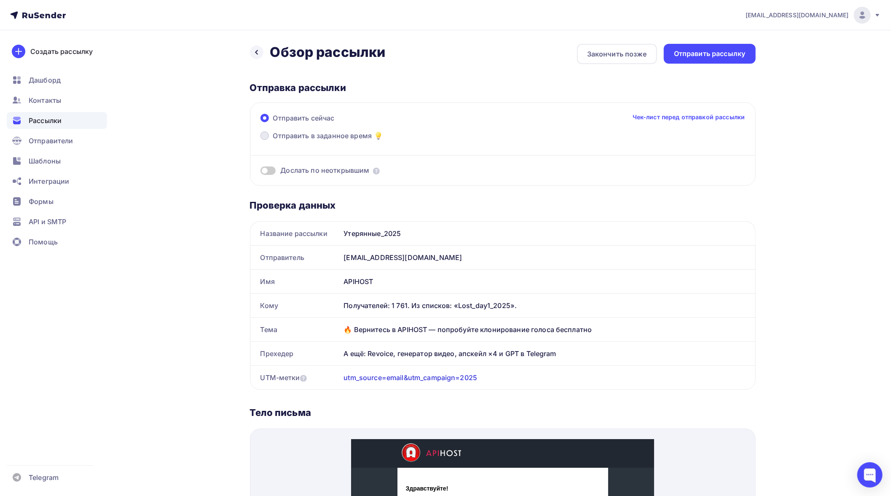
click at [321, 137] on span "Отправить в заданное время" at bounding box center [322, 136] width 99 height 10
click at [273, 141] on input "Отправить в заданное время" at bounding box center [273, 141] width 0 height 0
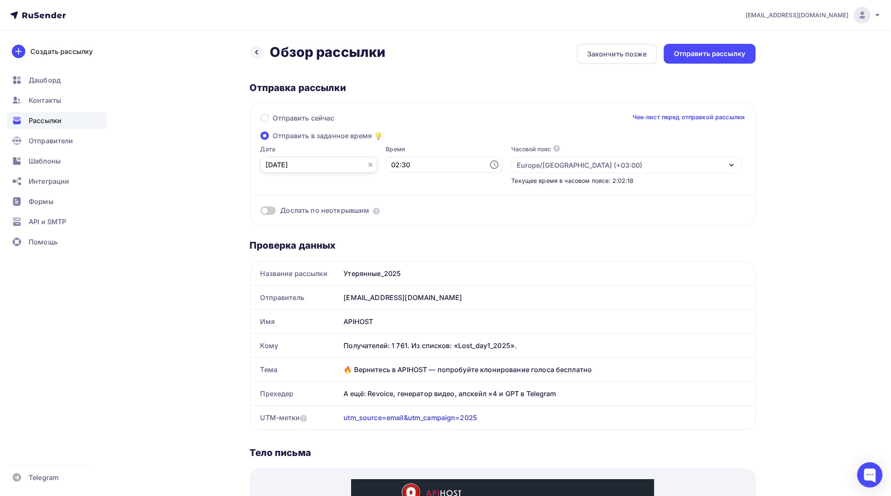
click at [329, 166] on input "[DATE]" at bounding box center [318, 165] width 117 height 16
click at [290, 250] on div "16" at bounding box center [285, 251] width 13 height 8
click at [451, 161] on input "02:30" at bounding box center [444, 165] width 117 height 16
click at [409, 205] on li "11" at bounding box center [406, 207] width 45 height 13
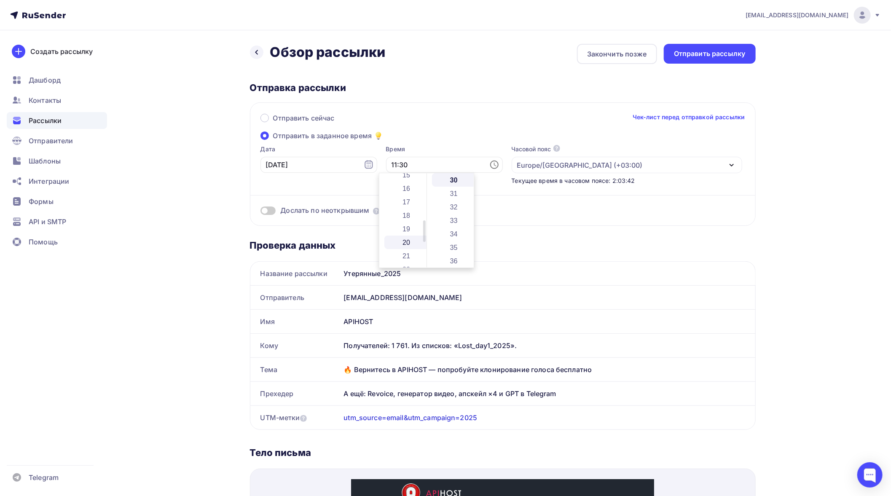
scroll to position [195, 0]
click at [405, 239] on li "19" at bounding box center [406, 241] width 45 height 13
type input "19:30"
click at [469, 129] on div "Отправить сейчас Чек-лист перед отправкой рассылки" at bounding box center [502, 122] width 485 height 18
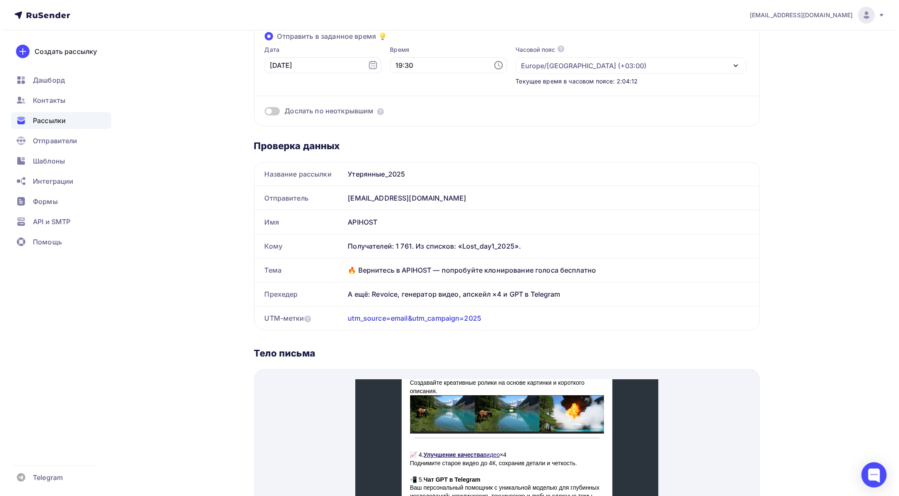
scroll to position [0, 0]
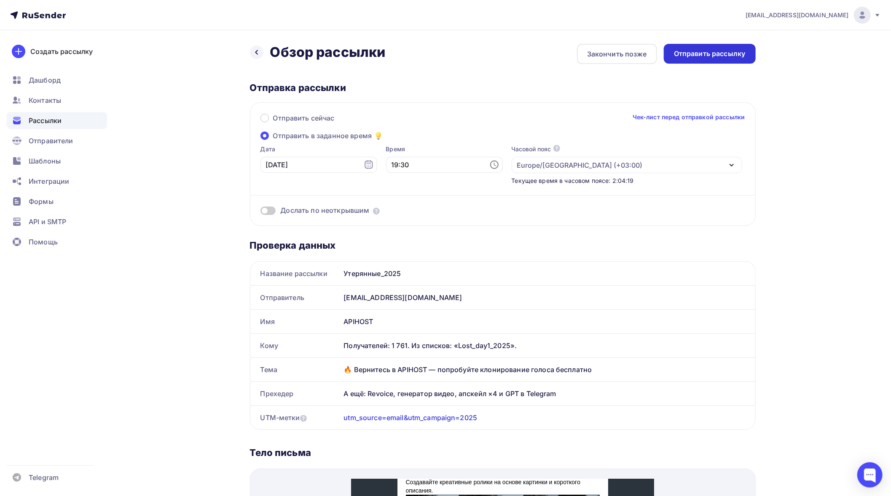
click at [697, 53] on div "Отправить рассылку" at bounding box center [710, 54] width 72 height 10
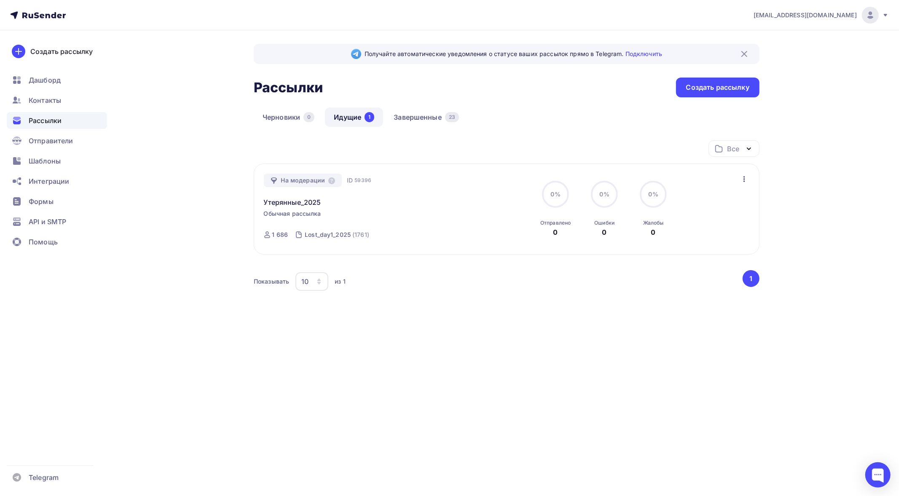
drag, startPoint x: 317, startPoint y: 201, endPoint x: 263, endPoint y: 202, distance: 54.4
click at [263, 202] on div "На модерации ID 59396 Утерянные_2025 Обычная рассылка Отправка [DATE], 19:30 ID…" at bounding box center [507, 209] width 506 height 91
copy link "Утерянные_2025"
click at [741, 177] on icon "button" at bounding box center [744, 179] width 10 height 10
click at [557, 123] on div "Черновики 0 Идущие 1 Завершенные 23" at bounding box center [507, 123] width 506 height 33
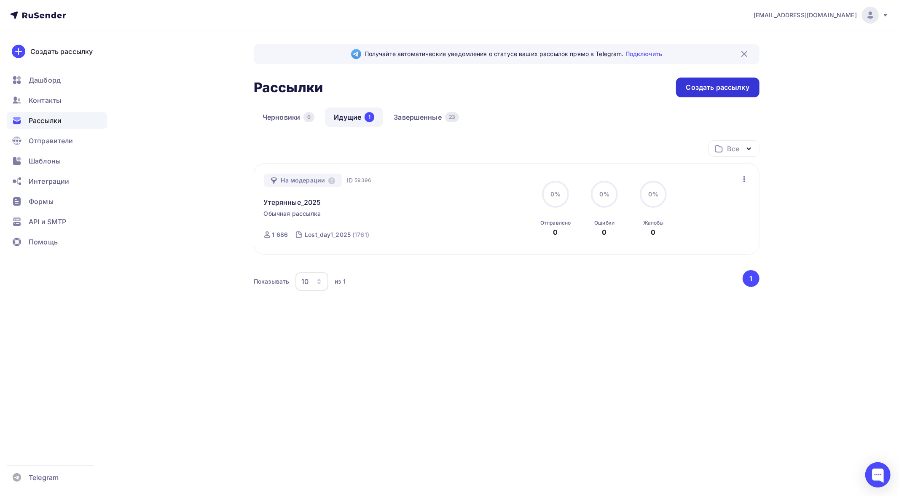
click at [730, 87] on div "Создать рассылку" at bounding box center [717, 88] width 63 height 10
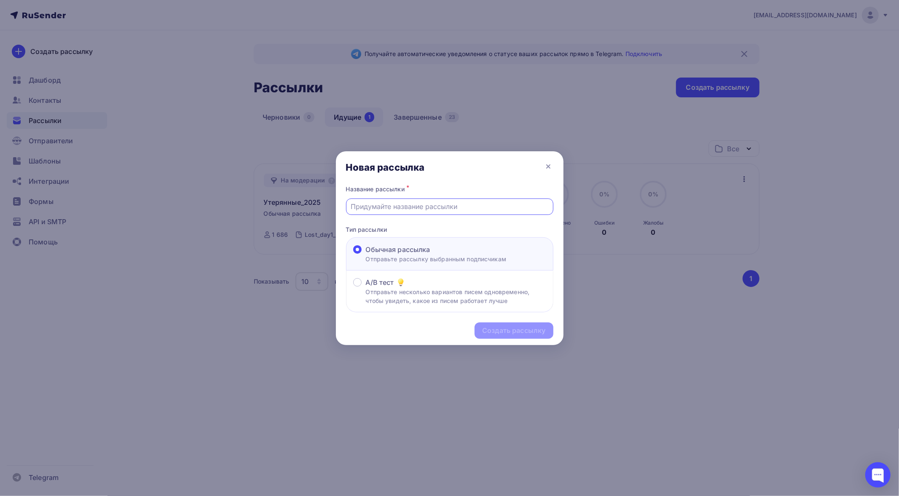
paste input "Утерянные_2025"
type input "Утерянные_2025"
click at [520, 332] on div "Создать рассылку" at bounding box center [513, 331] width 63 height 10
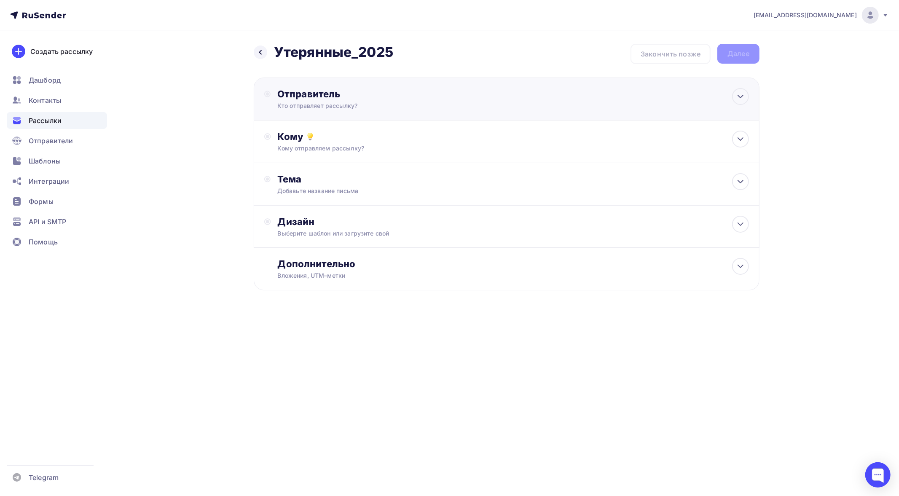
click at [455, 104] on div "Отправитель Кто отправляет рассылку? Email * [EMAIL_ADDRESS][DOMAIN_NAME] [EMAI…" at bounding box center [368, 99] width 182 height 22
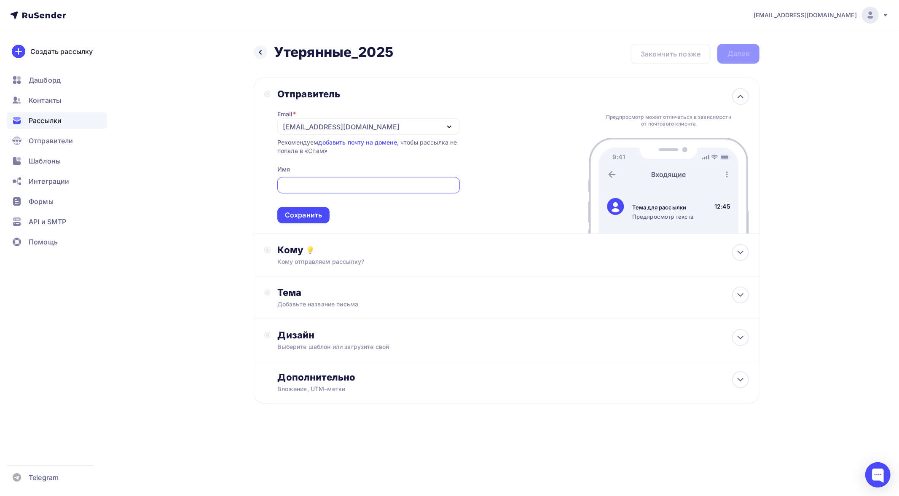
click at [221, 127] on div "Назад Утерянные_2025 Утерянные_2025 Закончить позже Далее Отправитель Email * […" at bounding box center [449, 244] width 691 height 428
click at [320, 132] on div "[EMAIL_ADDRESS][DOMAIN_NAME]" at bounding box center [368, 126] width 182 height 16
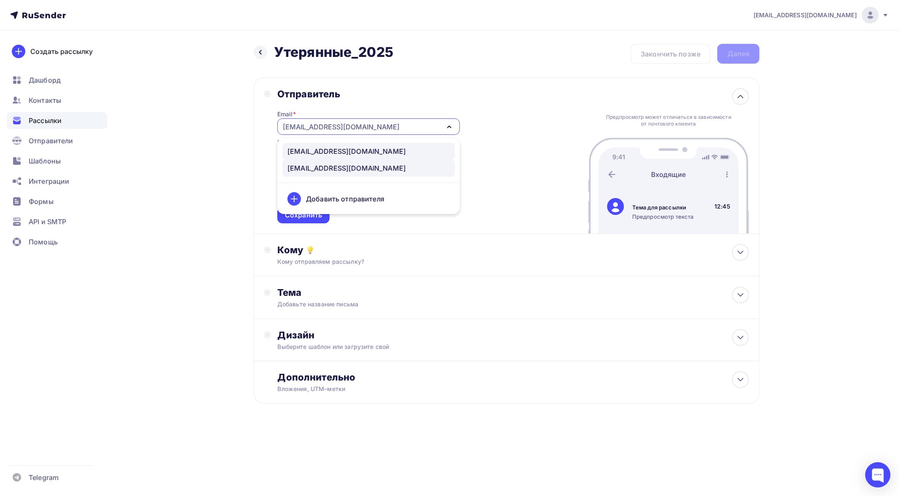
click at [314, 151] on div "[EMAIL_ADDRESS][DOMAIN_NAME]" at bounding box center [346, 151] width 118 height 10
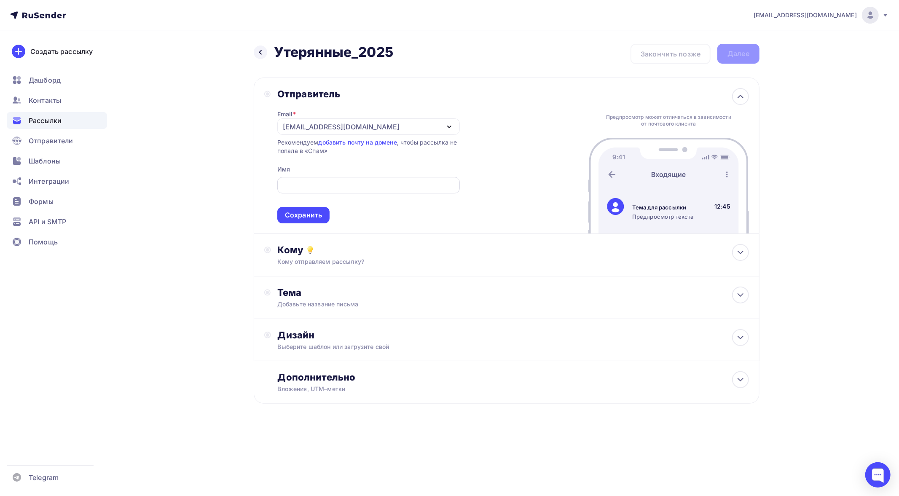
click at [313, 186] on input "text" at bounding box center [368, 185] width 173 height 10
click at [146, 169] on div "Назад Утерянные_2025 Утерянные_2025 Закончить позже Далее Отправитель Email * […" at bounding box center [449, 244] width 691 height 428
click at [308, 186] on input "A" at bounding box center [368, 185] width 173 height 10
type input "APIHOST"
click at [310, 211] on div "Сохранить" at bounding box center [303, 215] width 37 height 10
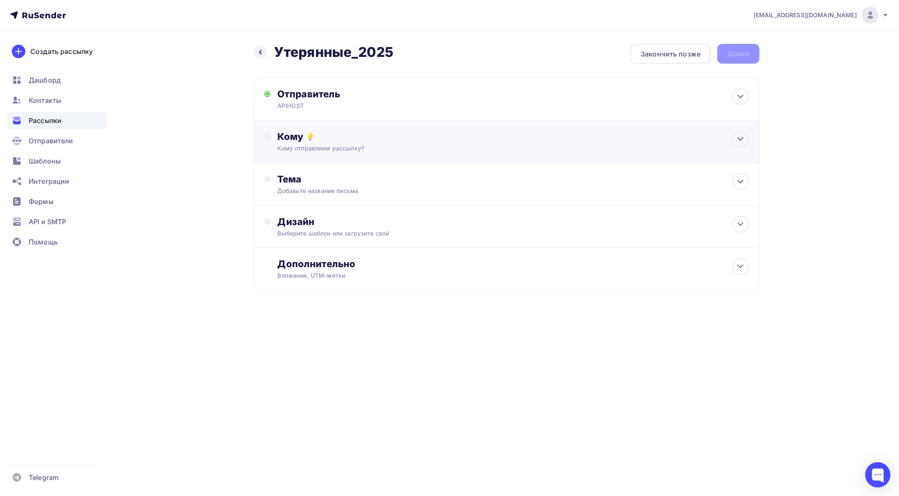
click at [423, 140] on div "Кому" at bounding box center [513, 137] width 471 height 12
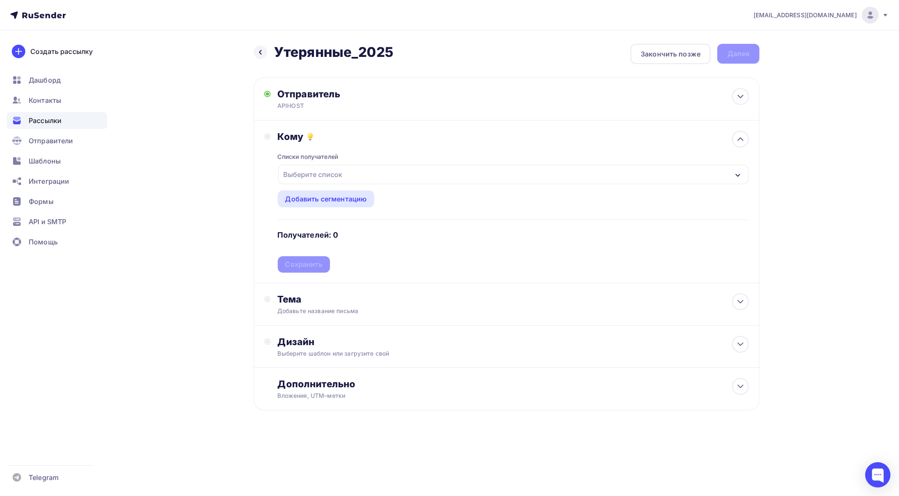
click at [349, 174] on div "Выберите список" at bounding box center [513, 174] width 470 height 19
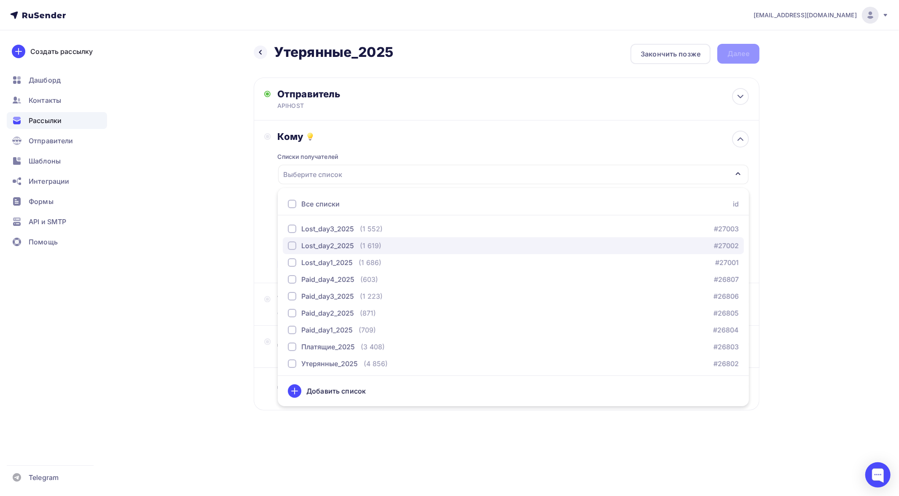
click at [353, 247] on div "Lost_day2_2025" at bounding box center [327, 246] width 53 height 10
click at [201, 335] on div "Назад Утерянные_2025 Утерянные_2025 Закончить позже Далее Отправитель APIHOST E…" at bounding box center [449, 247] width 691 height 434
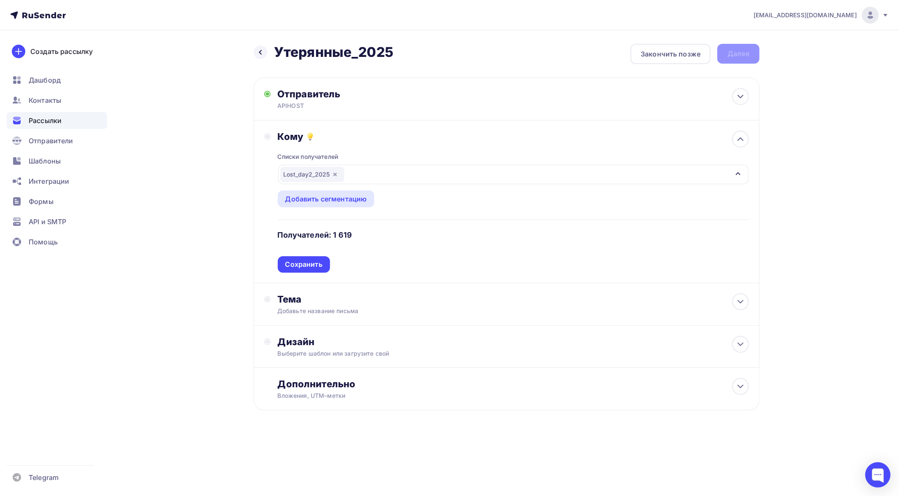
click at [306, 262] on div "Сохранить" at bounding box center [303, 265] width 37 height 10
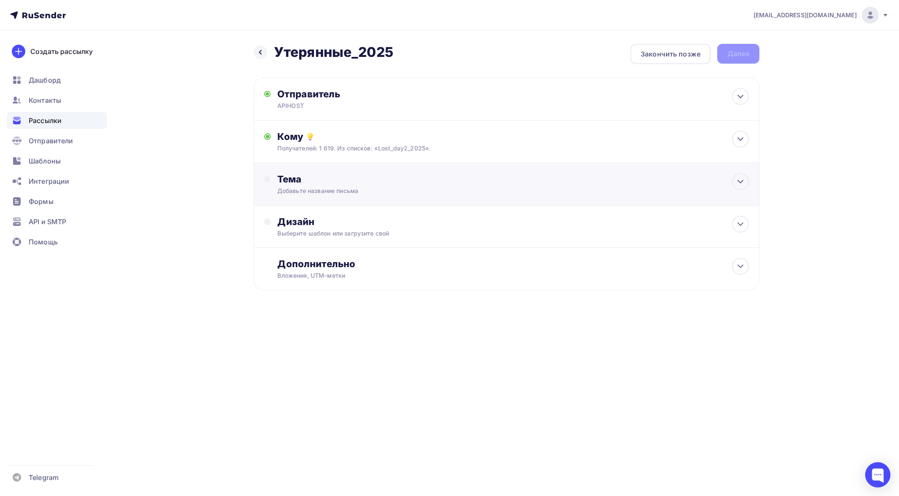
click at [306, 182] on div "Тема" at bounding box center [360, 179] width 166 height 12
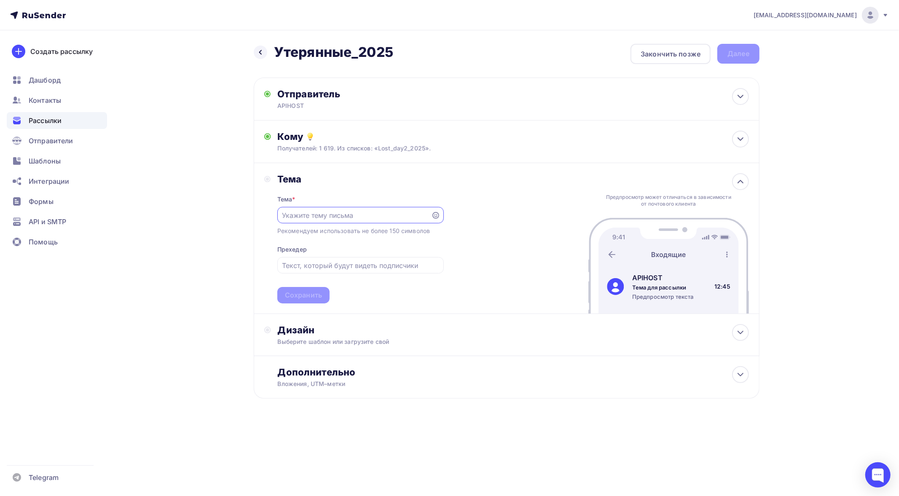
paste input "🔥 APIHOST"
drag, startPoint x: 291, startPoint y: 216, endPoint x: 389, endPoint y: 216, distance: 97.8
click at [389, 216] on input "🔥 APIHOST" at bounding box center [354, 215] width 144 height 10
paste input "Вернитесь в APIHOST — попробуйте клонирование голоса бесплатно"
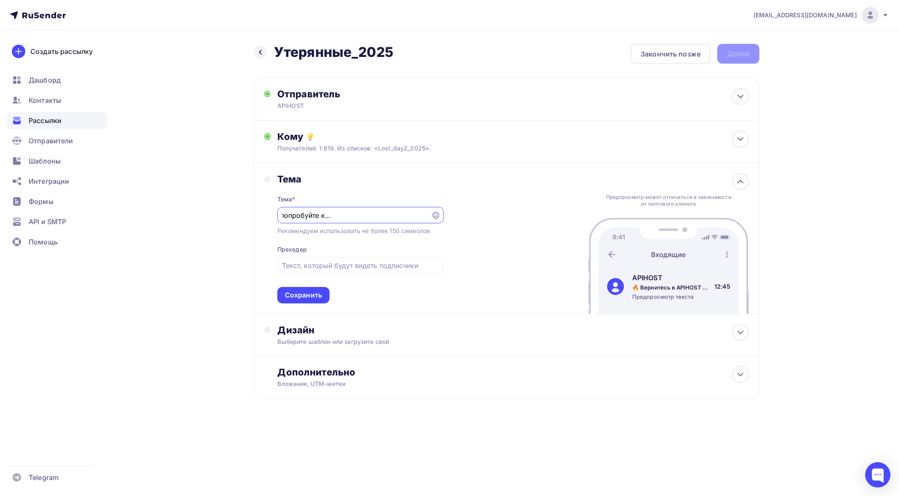
type input "🔥 Вернитесь в APIHOST — попробуйте клонирование голоса бесплатно"
click at [316, 264] on input "text" at bounding box center [360, 265] width 157 height 10
paste input "А ещё: Revoice, генератор видео, апскейл ×4 и GPT в Telegram"
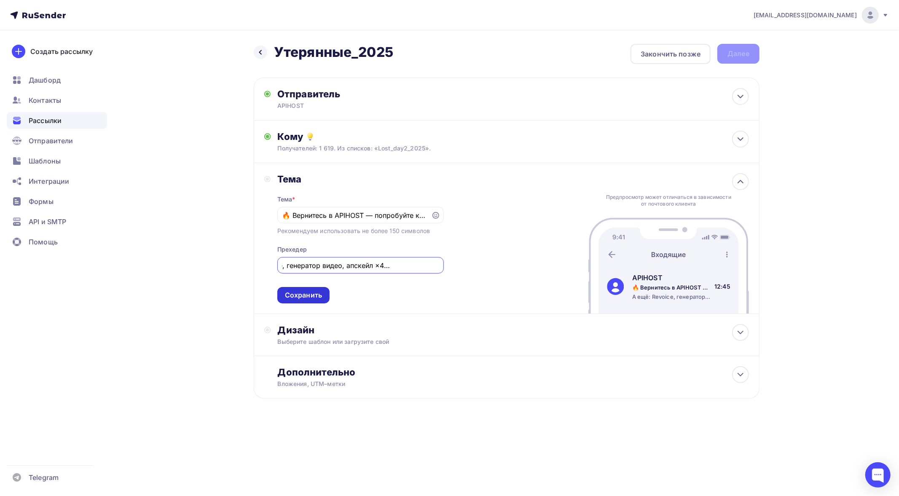
type input "А ещё: Revoice, генератор видео, апскейл ×4 и GPT в Telegram"
click at [304, 293] on div "Сохранить" at bounding box center [303, 295] width 37 height 10
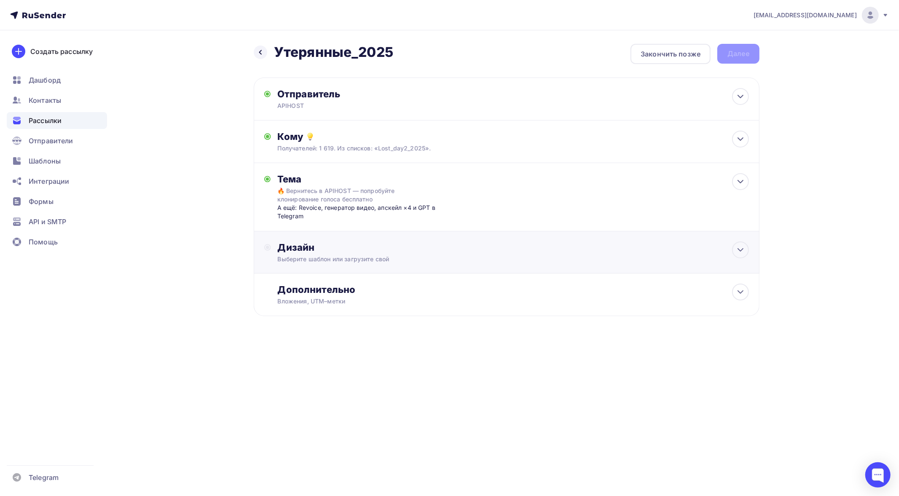
click at [323, 255] on div "Выберите шаблон или загрузите свой" at bounding box center [490, 259] width 424 height 8
click at [304, 276] on div "Выбрать шаблон" at bounding box center [315, 282] width 74 height 16
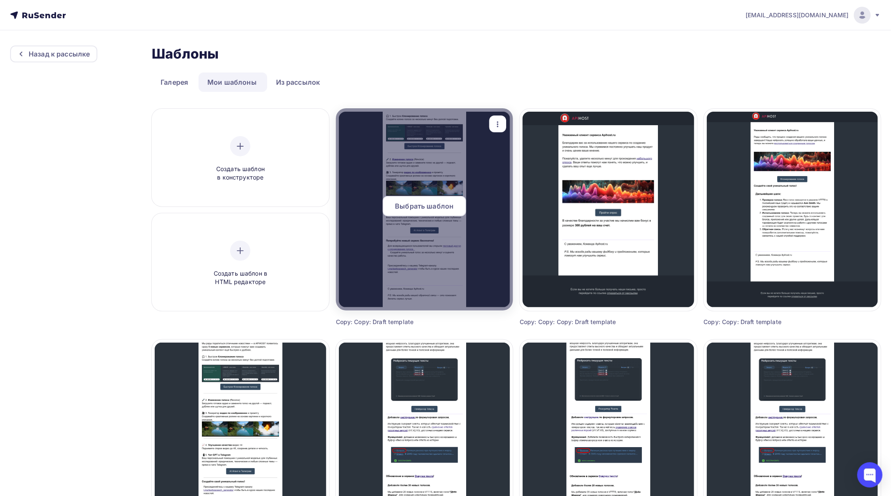
click at [432, 206] on span "Выбрать шаблон" at bounding box center [424, 206] width 59 height 10
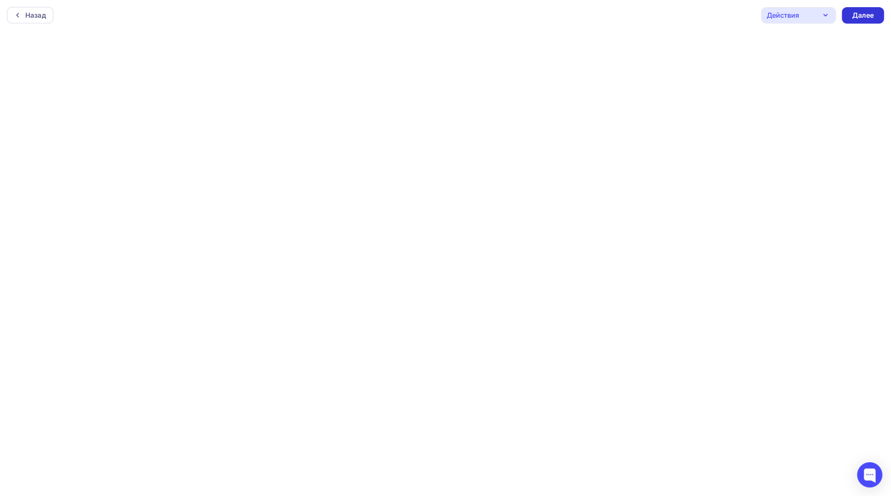
click at [865, 12] on div "Далее" at bounding box center [863, 16] width 22 height 10
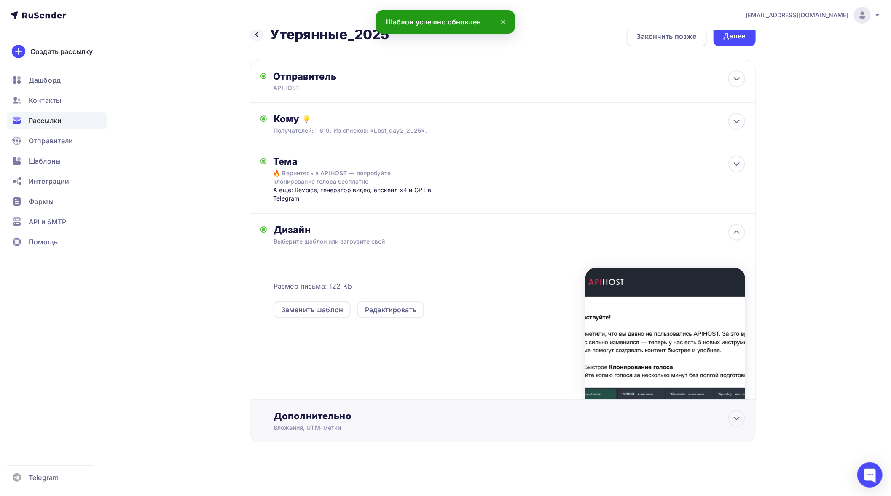
click at [385, 412] on div "Дополнительно" at bounding box center [509, 416] width 471 height 12
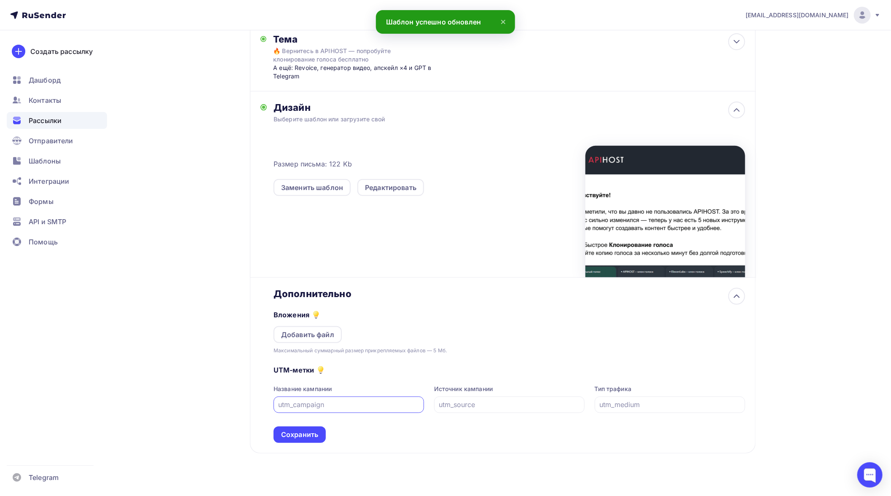
scroll to position [150, 0]
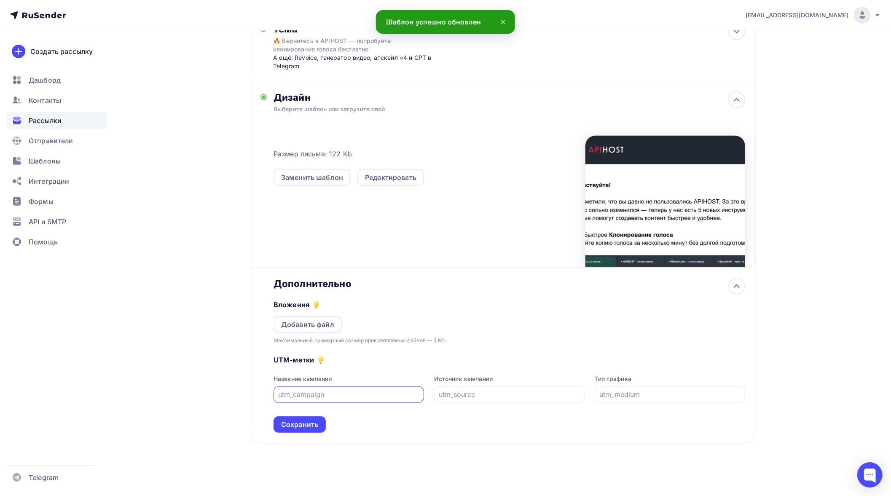
click at [314, 393] on input "text" at bounding box center [349, 394] width 141 height 10
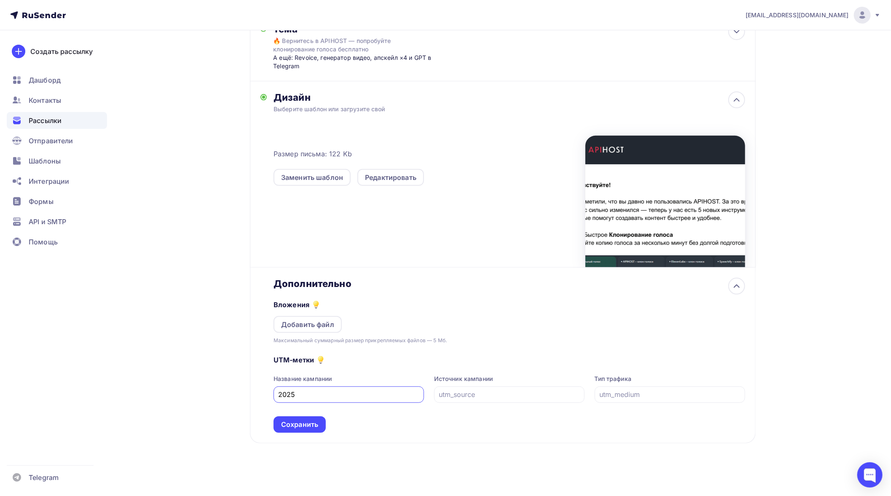
type input "2025"
type input "email"
click at [312, 423] on div "Сохранить" at bounding box center [299, 425] width 37 height 10
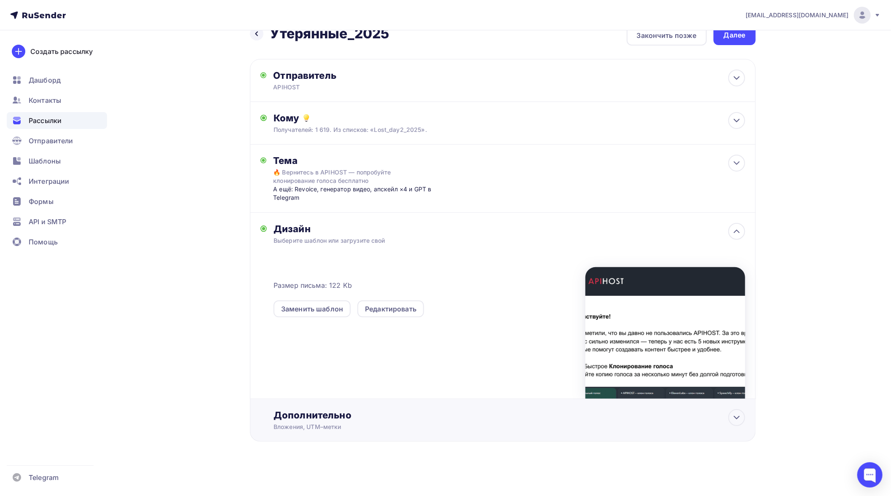
scroll to position [18, 0]
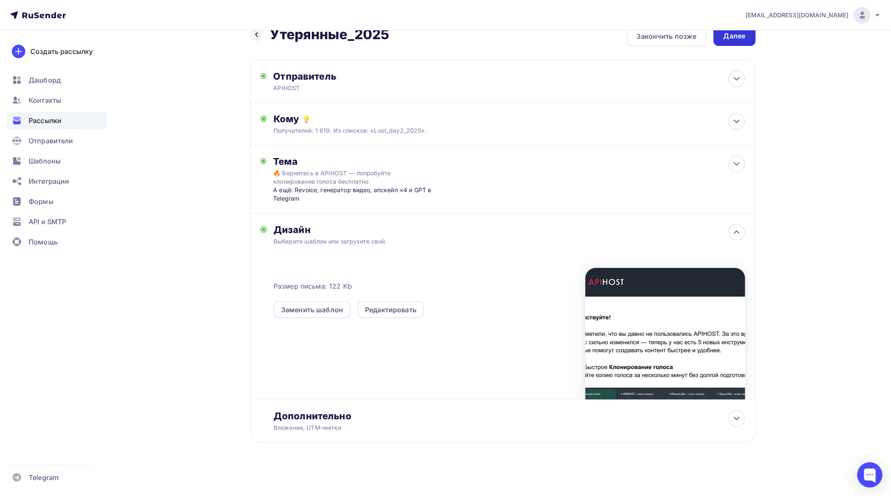
click at [737, 40] on div "Далее" at bounding box center [735, 36] width 22 height 10
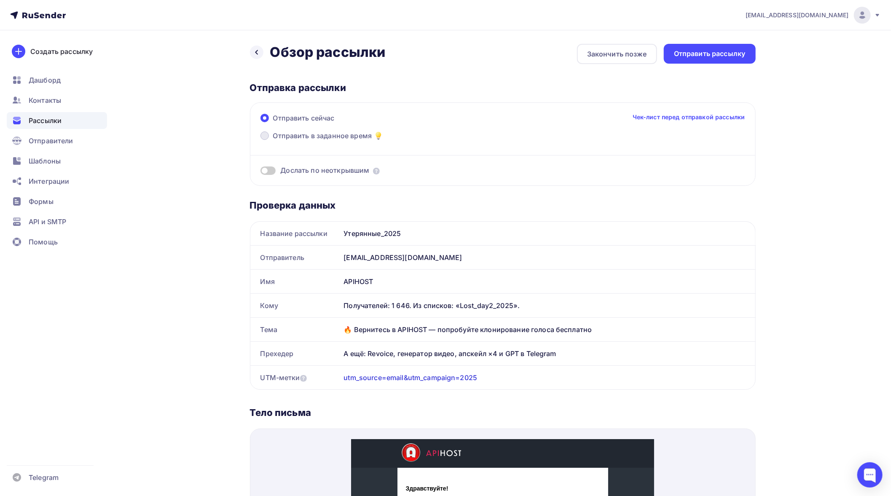
drag, startPoint x: 309, startPoint y: 131, endPoint x: 318, endPoint y: 136, distance: 10.2
click at [309, 131] on span "Отправить в заданное время" at bounding box center [322, 136] width 99 height 10
click at [273, 141] on input "Отправить в заданное время" at bounding box center [273, 141] width 0 height 0
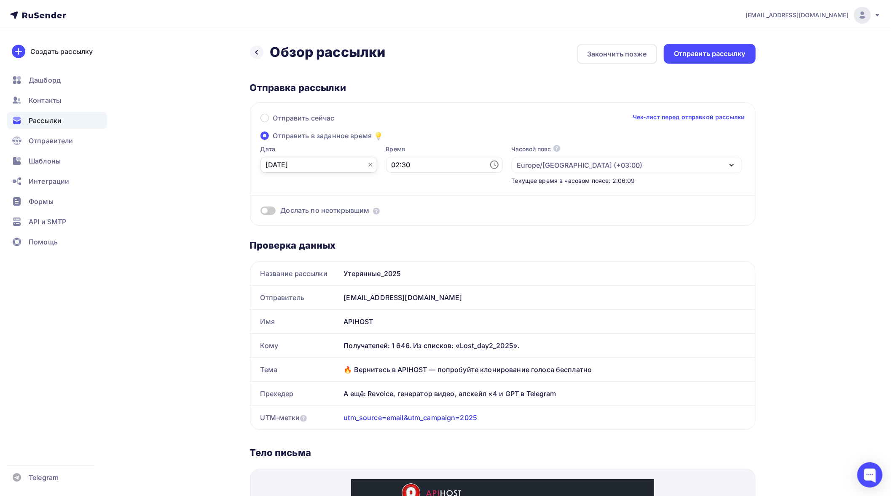
click at [343, 165] on input "[DATE]" at bounding box center [318, 165] width 117 height 16
click at [302, 250] on div "17" at bounding box center [299, 251] width 13 height 8
type input "[DATE]"
click at [428, 163] on input "02:30" at bounding box center [444, 165] width 117 height 16
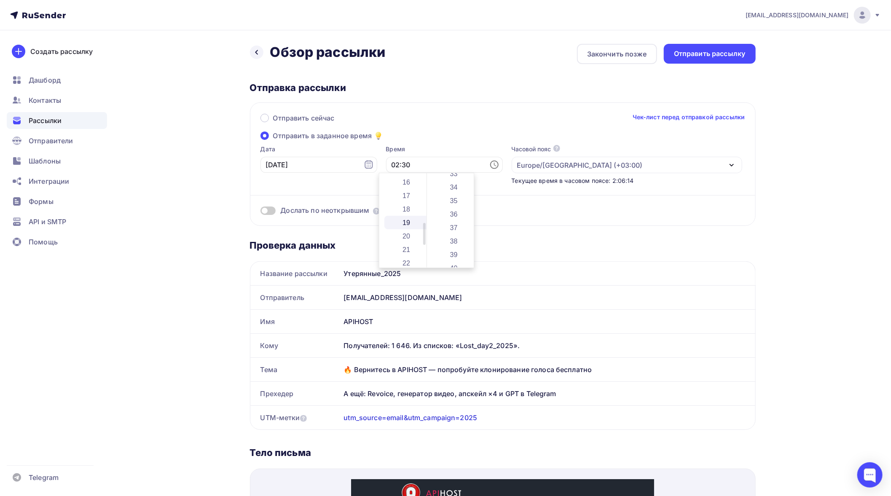
click at [412, 221] on li "19" at bounding box center [406, 222] width 45 height 13
type input "19:30"
click at [454, 179] on li "30" at bounding box center [454, 179] width 45 height 13
click at [473, 132] on div "Отправить сейчас Чек-лист перед отправкой рассылки Отправить в заданное время Д…" at bounding box center [503, 163] width 506 height 123
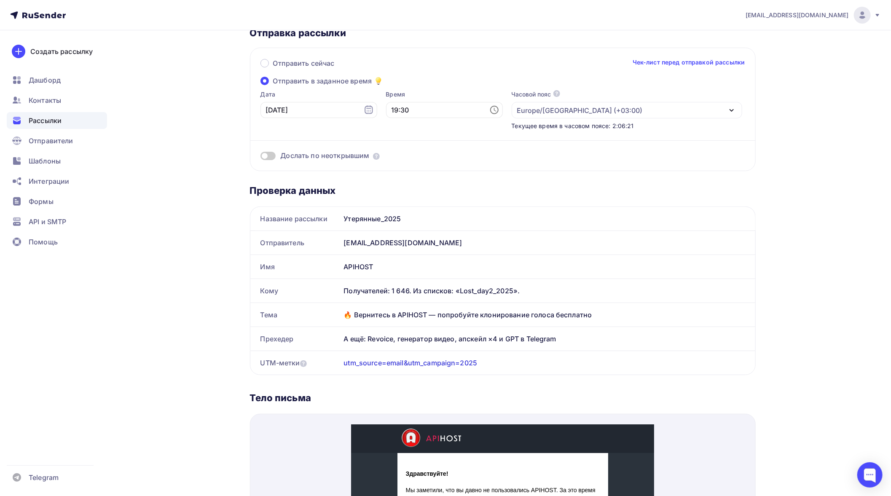
scroll to position [0, 0]
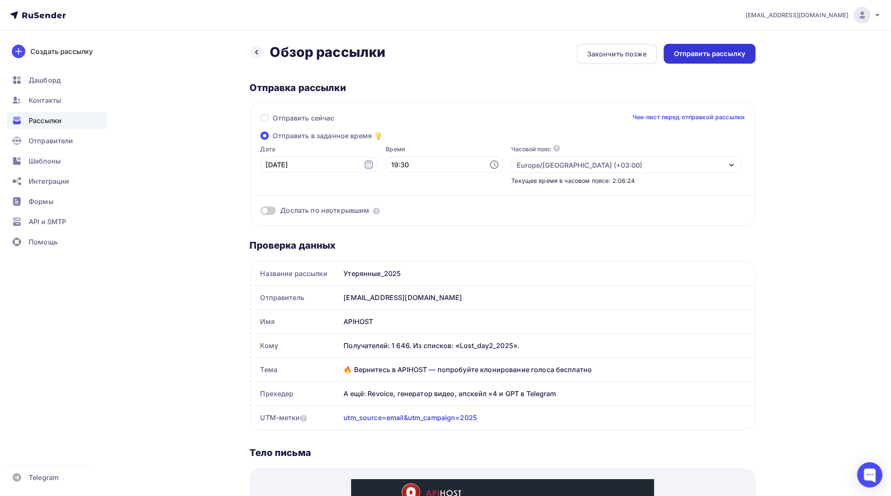
click at [694, 54] on div "Отправить рассылку" at bounding box center [710, 54] width 72 height 10
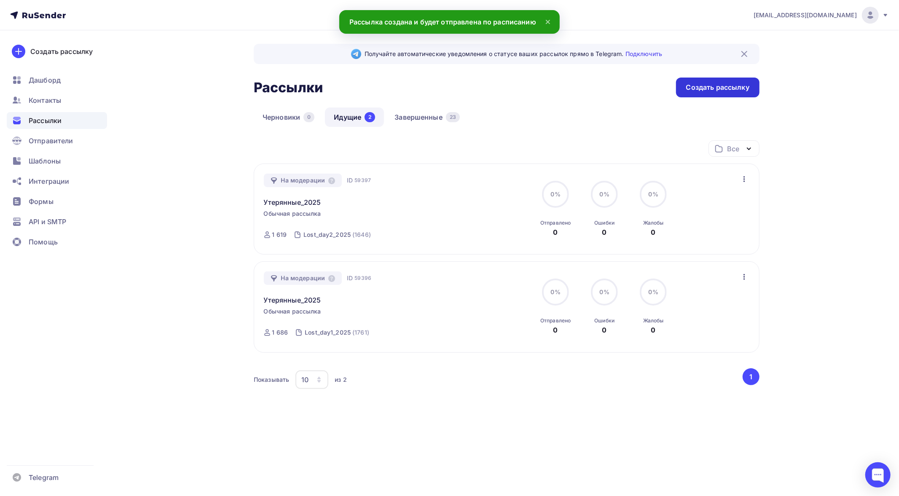
click at [715, 86] on div "Создать рассылку" at bounding box center [717, 88] width 63 height 10
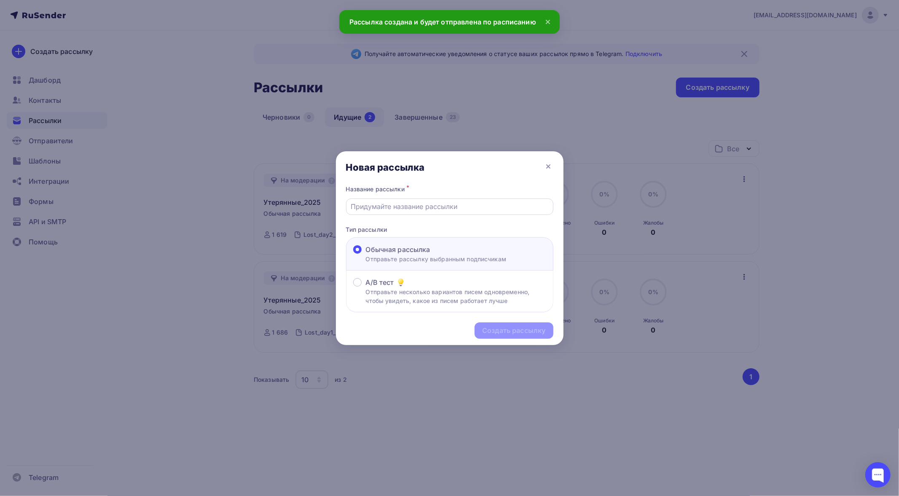
click at [427, 208] on input "text" at bounding box center [450, 206] width 198 height 10
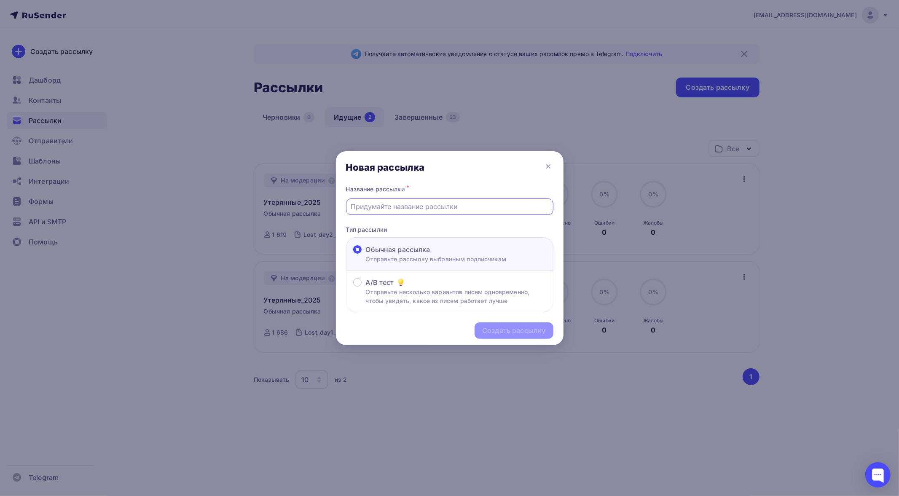
paste input "А ещё: Revoice, генератор видео, апскейл ×4 и GPT в Telegram"
type input "А ещё: Revoice, генератор видео, апскейл ×4 и GPT в Telegram"
type input "E"
type input "Утерянные_2025"
click at [510, 326] on div "Создать рассылку" at bounding box center [513, 331] width 63 height 10
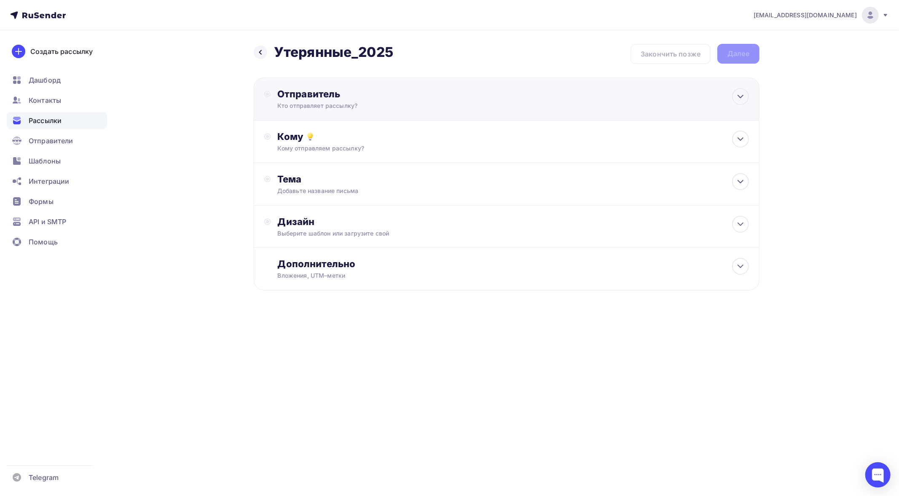
click at [352, 107] on div "Кто отправляет рассылку?" at bounding box center [359, 106] width 164 height 8
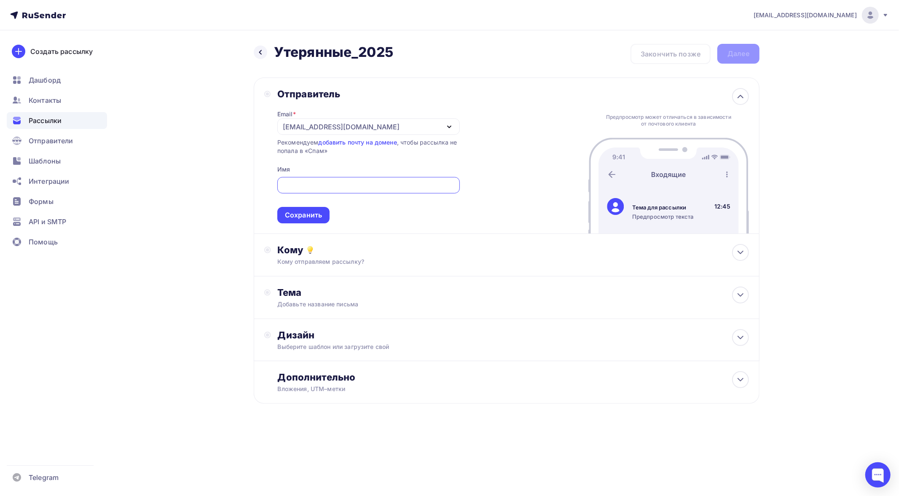
click at [199, 148] on div "Назад Утерянные_2025 Утерянные_2025 Закончить позже Далее Отправитель Email * […" at bounding box center [449, 244] width 691 height 428
click at [346, 301] on div "Добавьте название письма" at bounding box center [352, 304] width 150 height 8
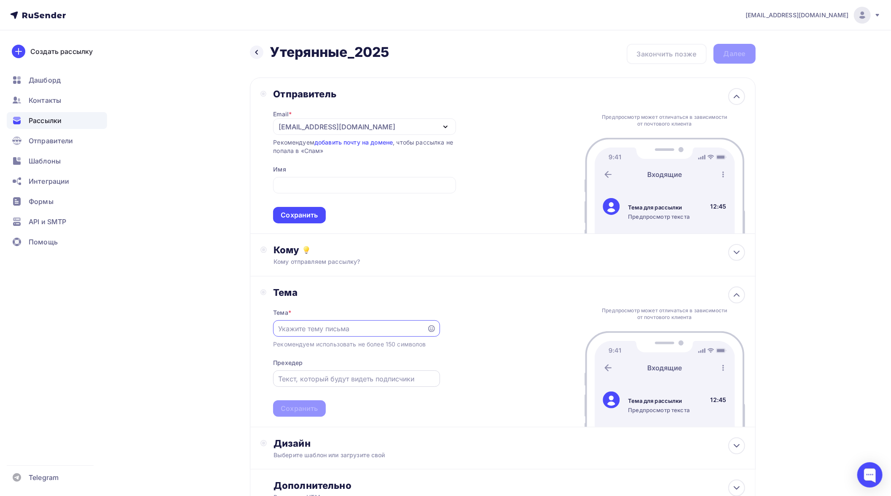
click at [331, 379] on input "text" at bounding box center [356, 379] width 157 height 10
paste input "А ещё: Revoice, генератор видео, апскейл ×4 и GPT в Telegram"
type input "А ещё: Revoice, генератор видео, апскейл ×4 и GPT в Telegram"
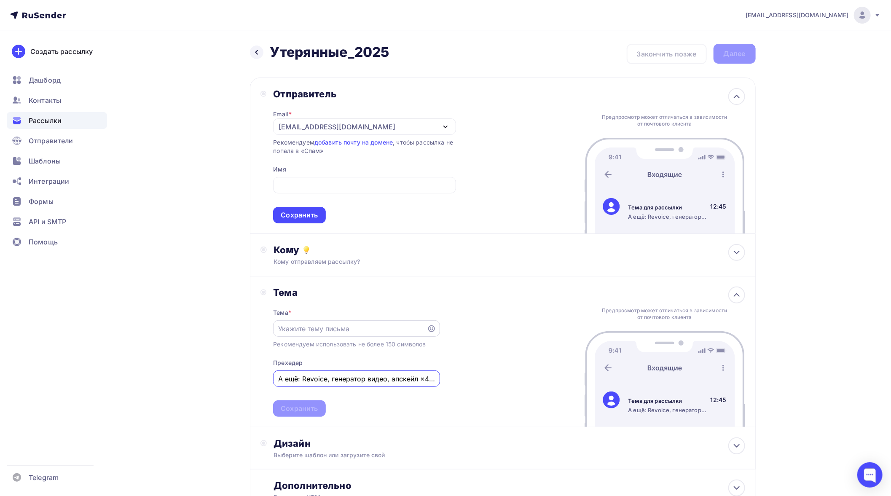
click at [308, 332] on input "text" at bounding box center [350, 329] width 144 height 10
paste input "🔥"
click at [324, 330] on input "🔥" at bounding box center [350, 329] width 144 height 10
paste input "Вернитесь в APIHOST — попробуйте клонирование голоса бесплатно"
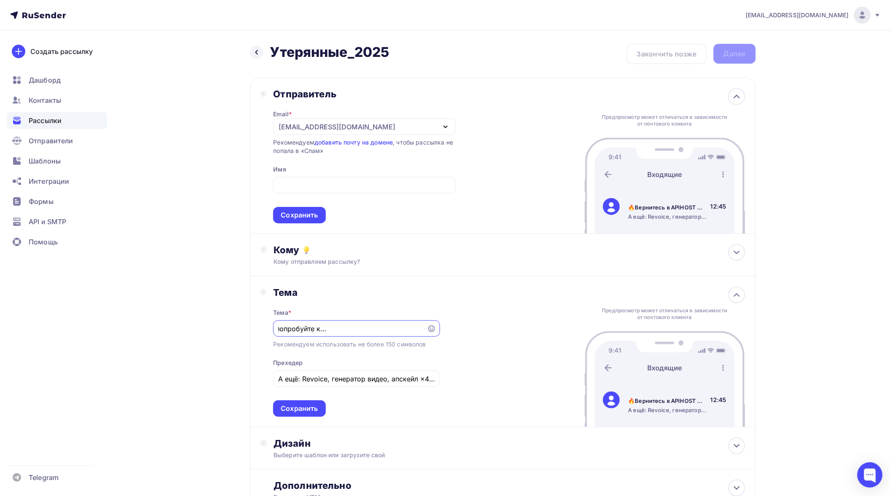
click at [324, 125] on div "[EMAIL_ADDRESS][DOMAIN_NAME]" at bounding box center [337, 127] width 117 height 10
type input "🔥Вернитесь в APIHOST — попробуйте клонирование голоса бесплатно"
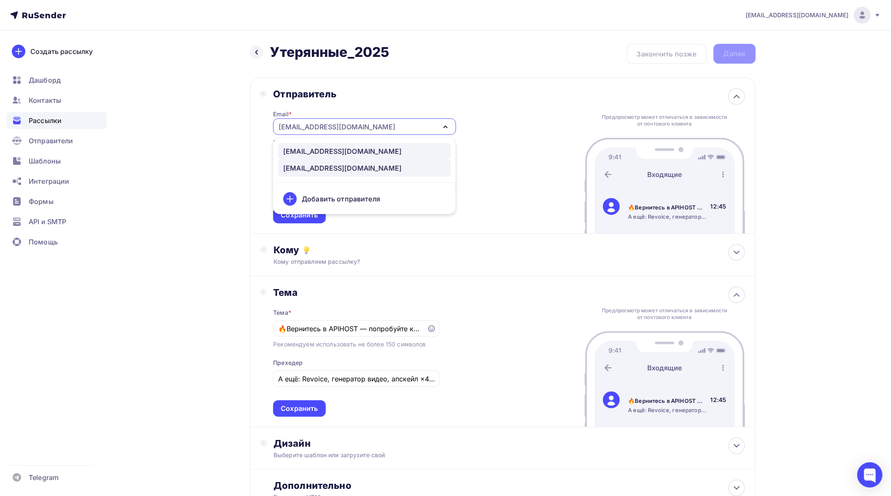
click at [310, 148] on div "[EMAIL_ADDRESS][DOMAIN_NAME]" at bounding box center [342, 151] width 118 height 10
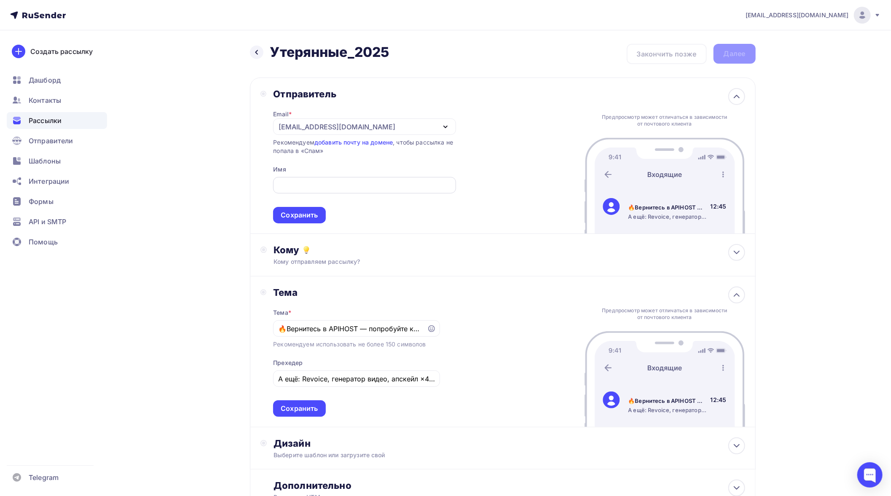
click at [305, 187] on input "text" at bounding box center [364, 185] width 173 height 10
type input "Ф"
type input "APIHOST"
click at [291, 220] on div "Сохранить" at bounding box center [299, 215] width 52 height 16
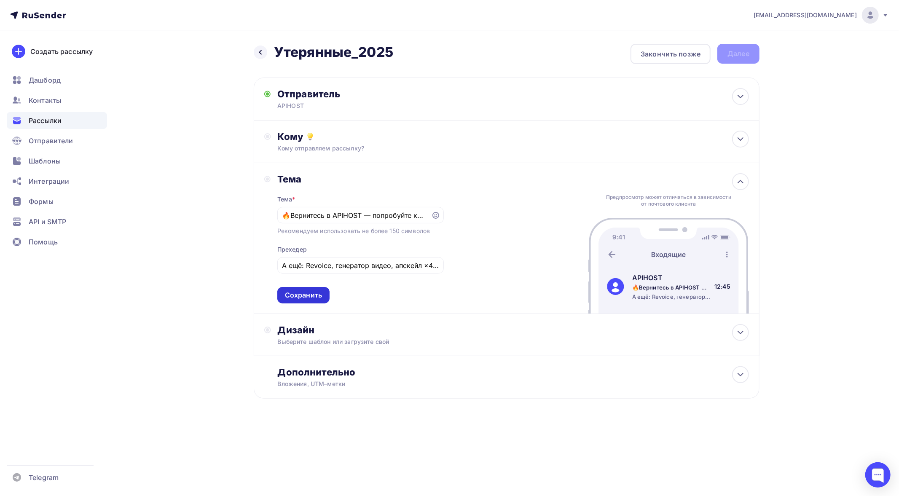
click at [304, 295] on div "Сохранить" at bounding box center [303, 295] width 37 height 10
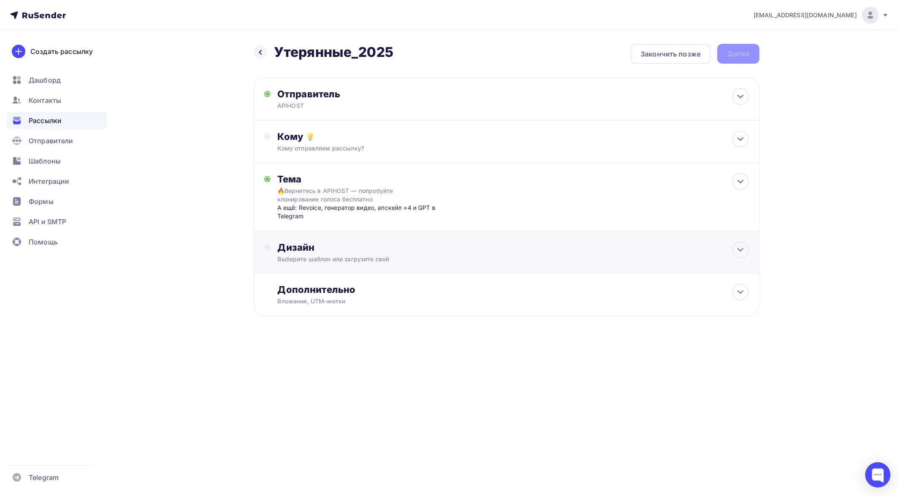
click at [339, 250] on div "Дизайн" at bounding box center [513, 247] width 471 height 12
click at [312, 280] on div "Выбрать шаблон" at bounding box center [314, 282] width 59 height 10
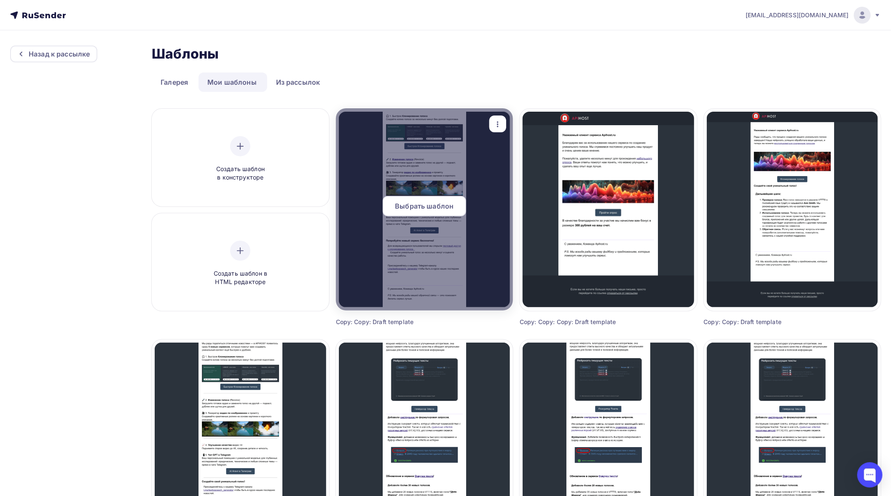
click at [414, 203] on span "Выбрать шаблон" at bounding box center [424, 206] width 59 height 10
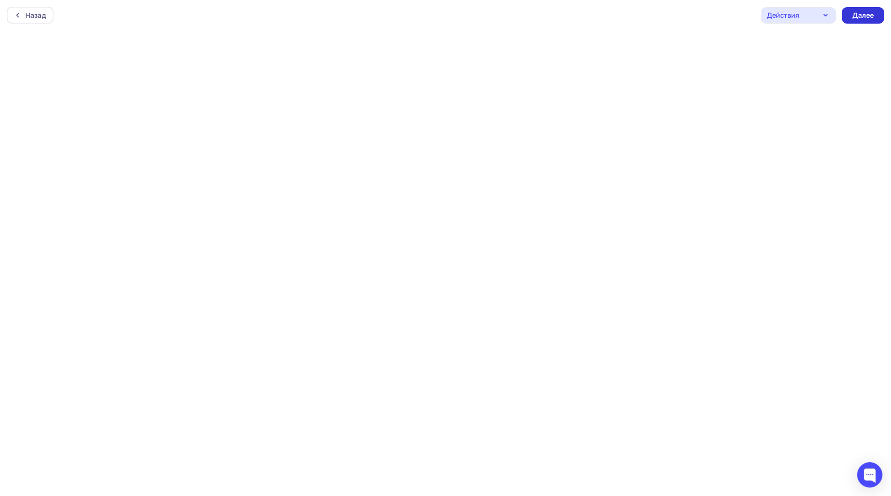
click at [866, 13] on div "Далее" at bounding box center [863, 16] width 22 height 10
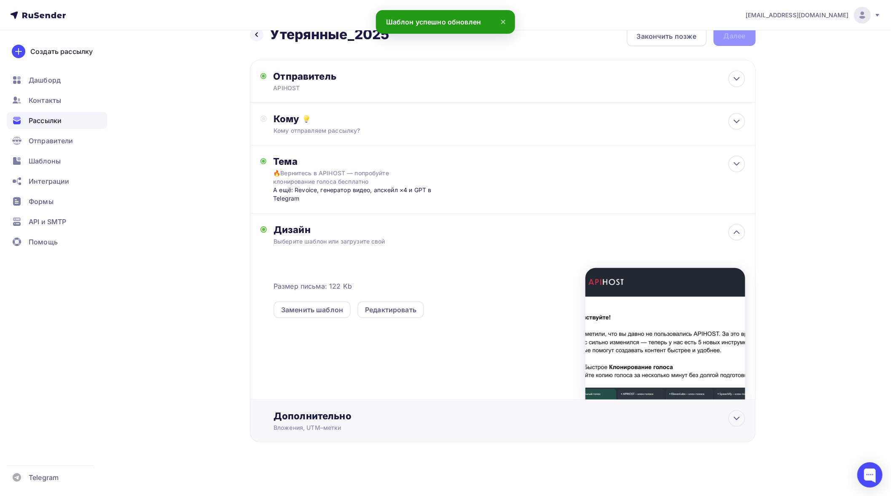
click at [342, 421] on div "Дополнительно" at bounding box center [509, 416] width 471 height 12
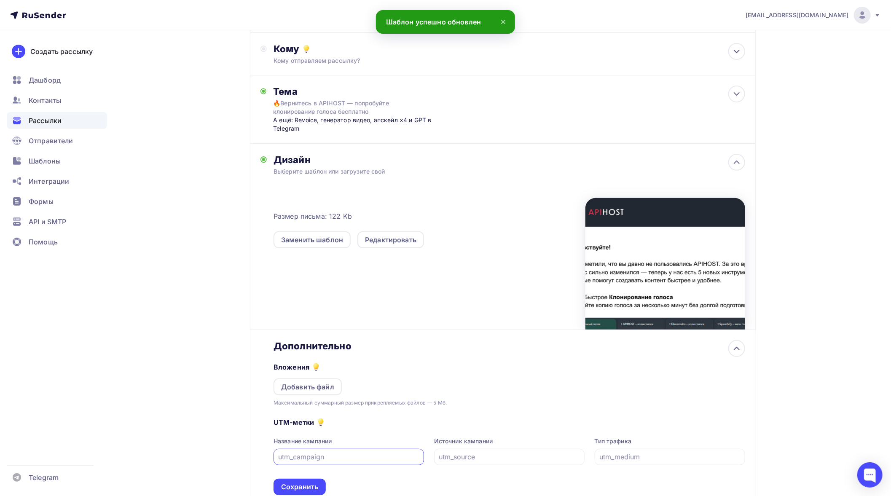
scroll to position [150, 0]
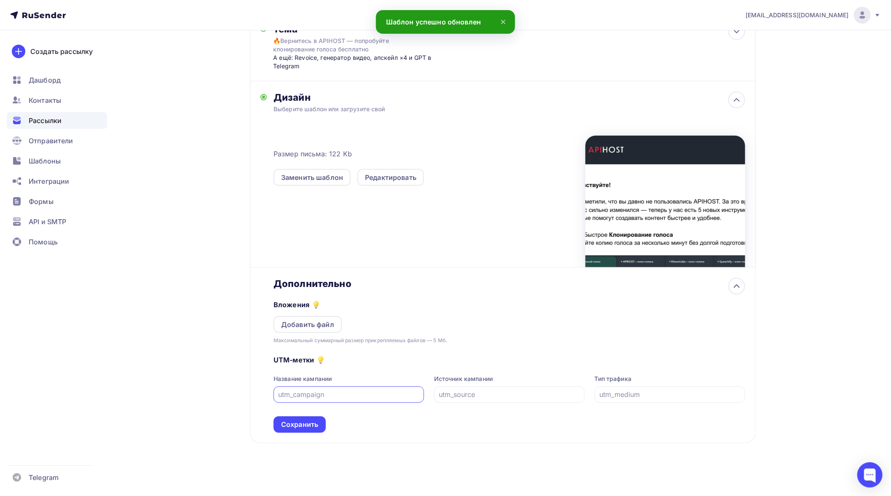
click at [325, 392] on input "text" at bounding box center [349, 394] width 141 height 10
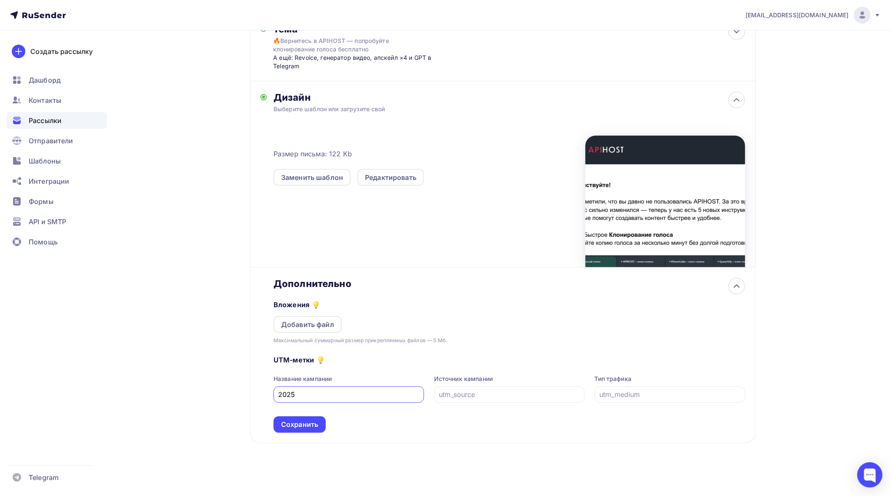
type input "2025"
type input "email"
click at [284, 410] on div "UTM-метки Название кампании 2025 Источник кампании email Тип трафика Сохранить" at bounding box center [509, 389] width 471 height 88
click at [287, 425] on div "Сохранить" at bounding box center [299, 425] width 37 height 10
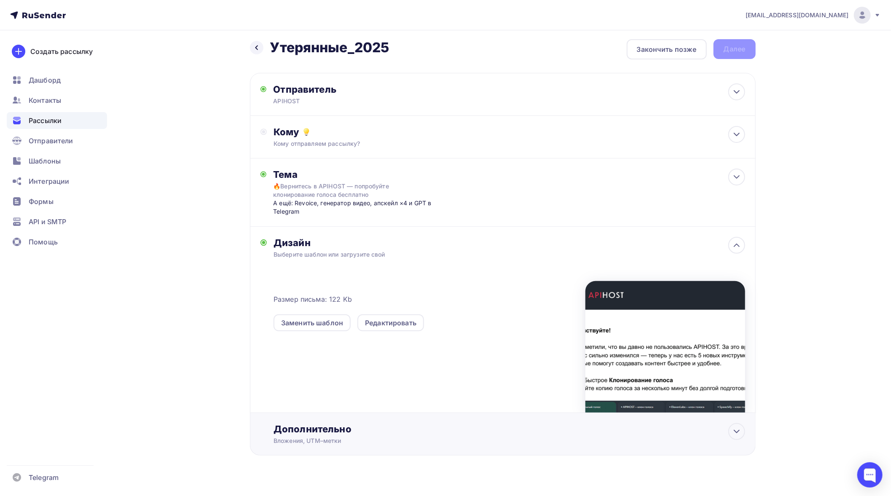
scroll to position [0, 0]
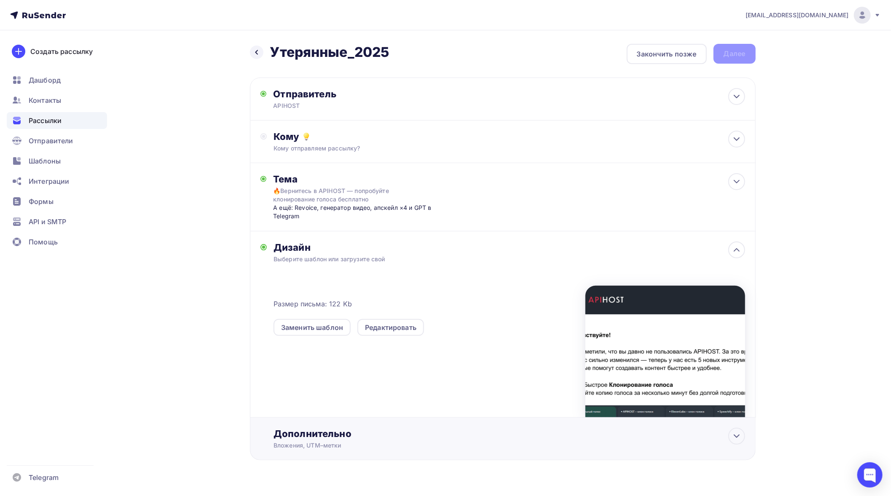
click at [331, 445] on div "Вложения, UTM–метки" at bounding box center [486, 445] width 424 height 8
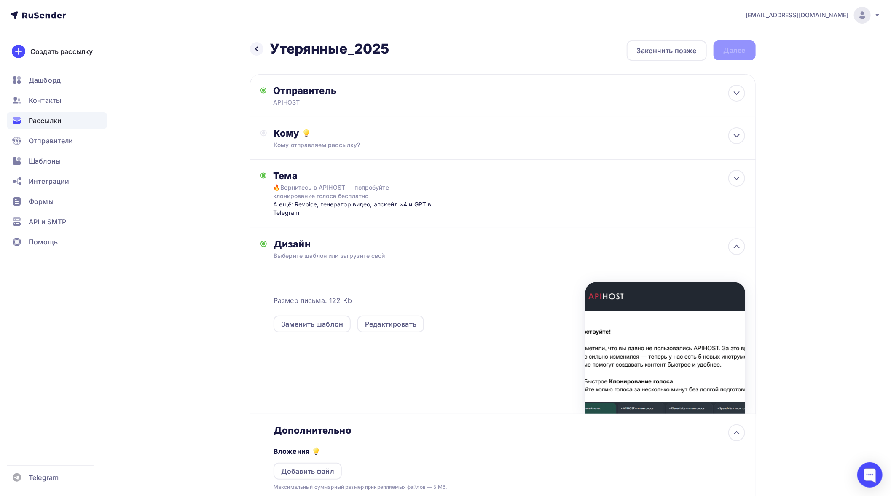
scroll to position [140, 0]
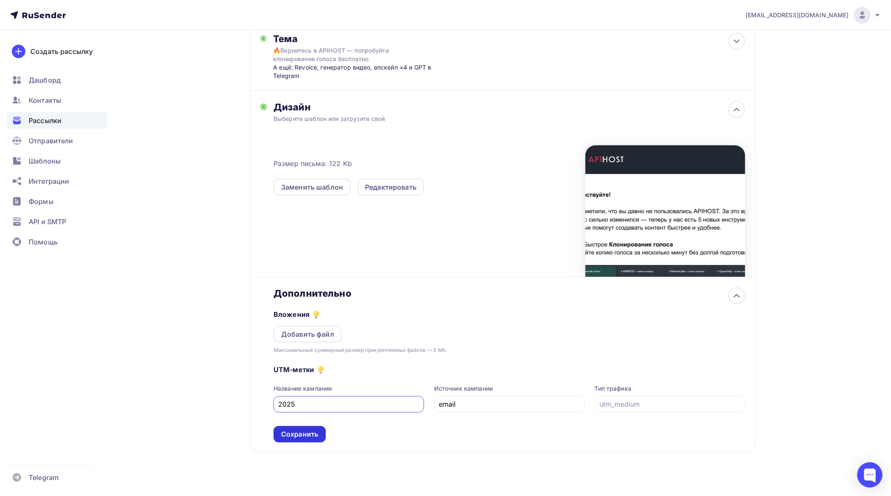
click at [300, 433] on div "Сохранить" at bounding box center [299, 434] width 37 height 10
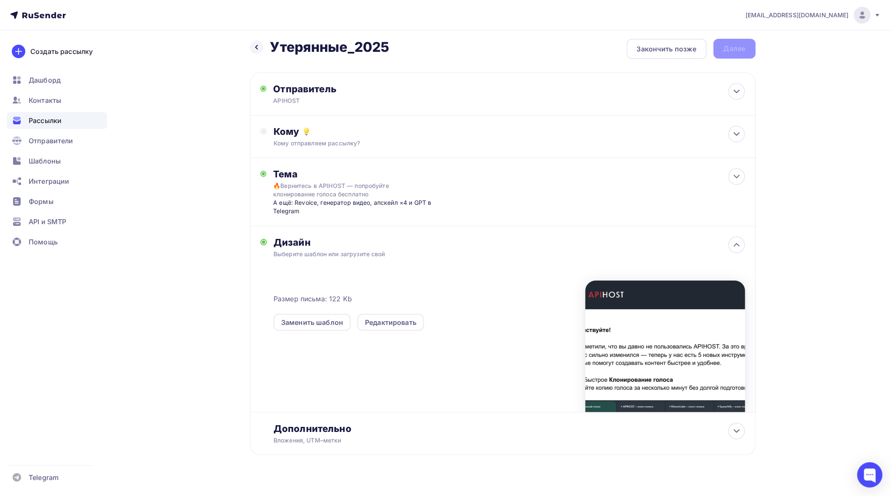
scroll to position [0, 0]
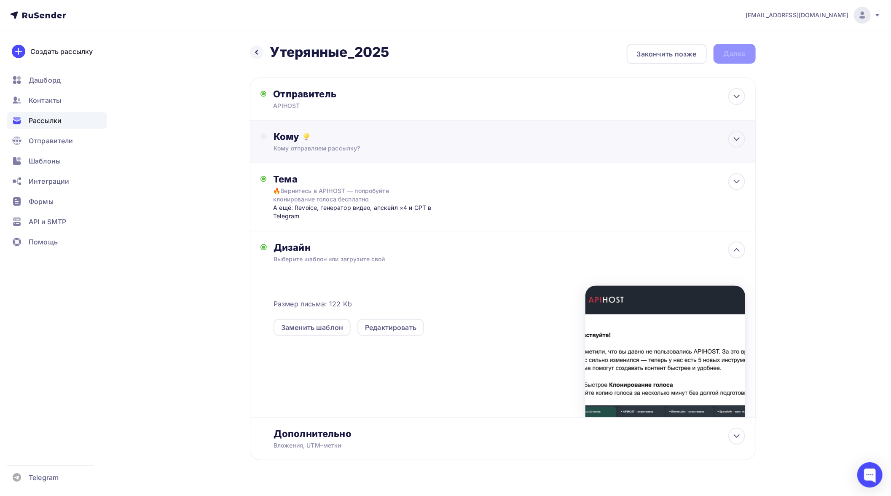
click at [376, 132] on div "Кому" at bounding box center [509, 137] width 471 height 12
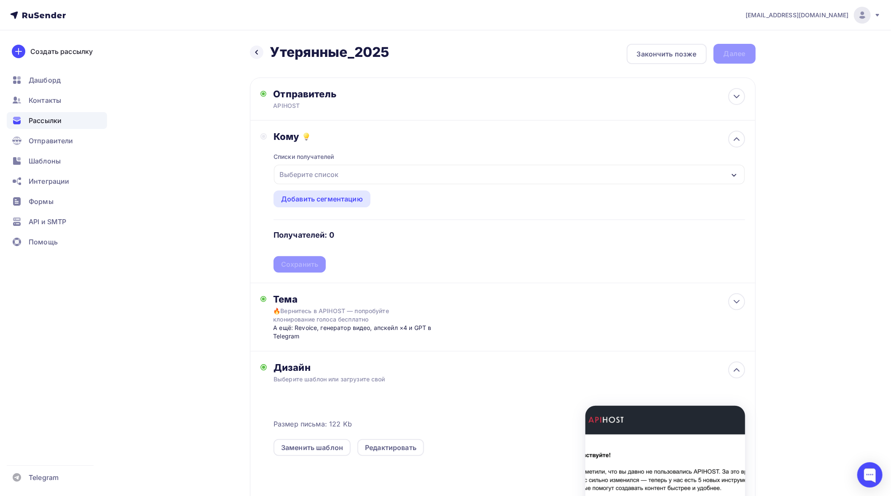
click at [336, 177] on div "Выберите список" at bounding box center [309, 174] width 66 height 15
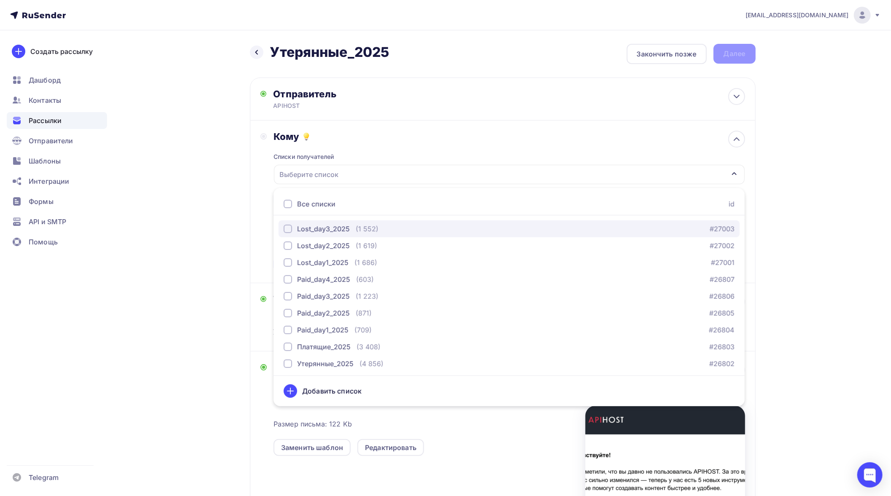
click at [330, 226] on div "Lost_day3_2025" at bounding box center [323, 229] width 53 height 10
click at [212, 206] on div "Назад Утерянные_2025 Утерянные_2025 Закончить позже Далее Отправитель APIHOST E…" at bounding box center [445, 332] width 691 height 604
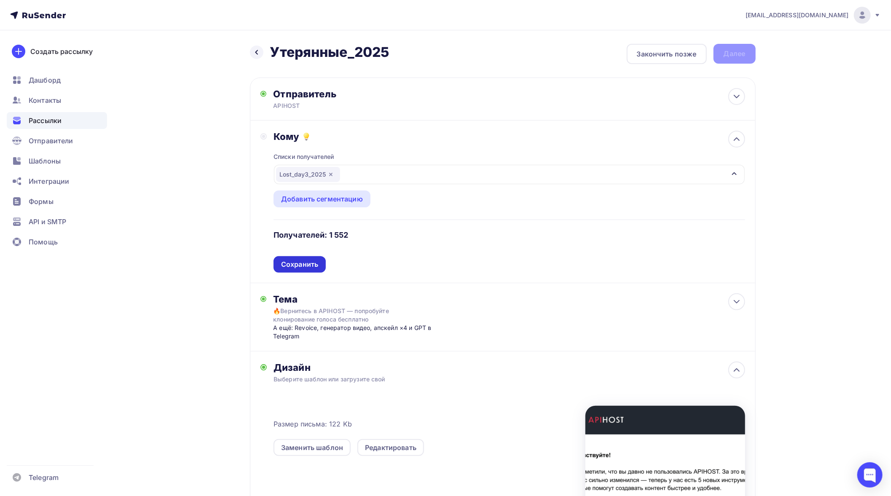
click at [302, 264] on div "Сохранить" at bounding box center [299, 265] width 37 height 10
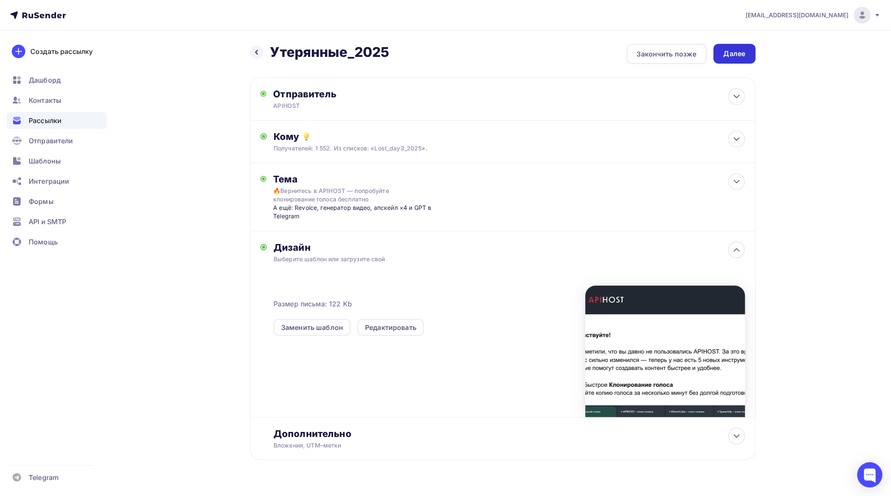
click at [735, 54] on div "Далее" at bounding box center [735, 54] width 22 height 10
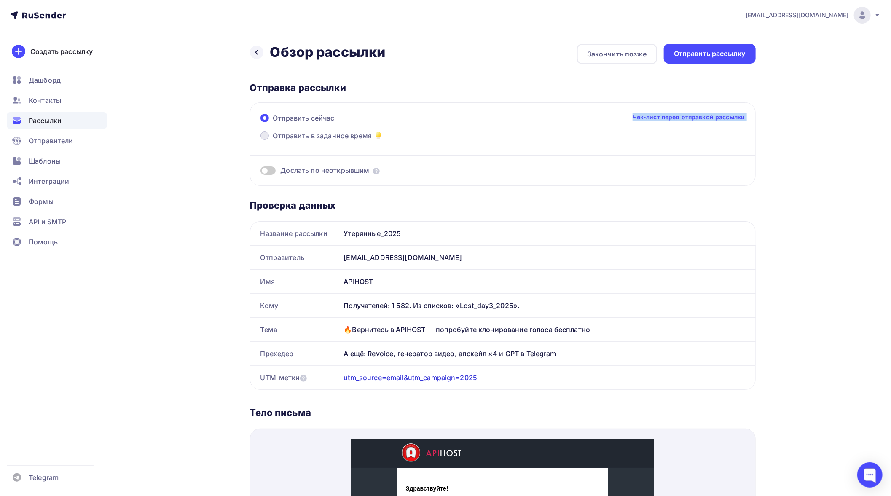
click at [332, 131] on div "Отправить сейчас Чек-лист перед отправкой рассылки Отправить в заданное время Д…" at bounding box center [503, 143] width 506 height 83
drag, startPoint x: 327, startPoint y: 136, endPoint x: 305, endPoint y: 139, distance: 22.6
click at [327, 136] on span "Отправить в заданное время" at bounding box center [322, 136] width 99 height 10
click at [273, 141] on input "Отправить в заданное время" at bounding box center [273, 141] width 0 height 0
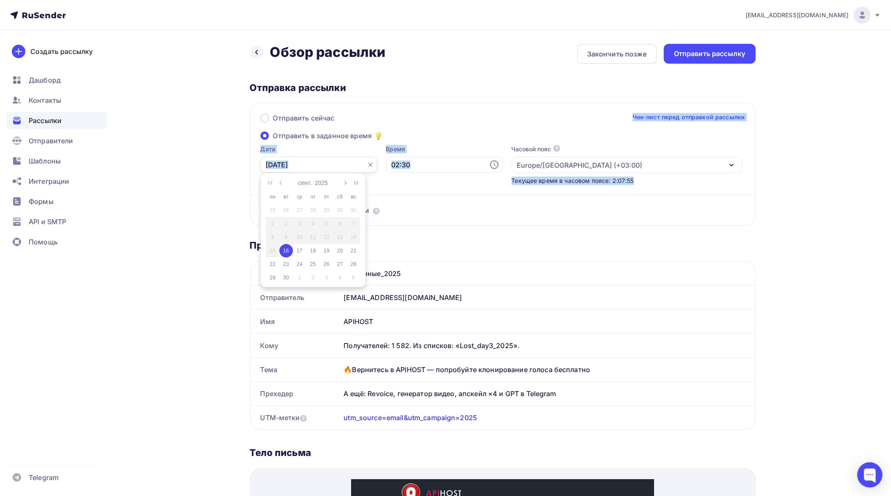
click at [359, 164] on input "[DATE]" at bounding box center [318, 165] width 117 height 16
click at [314, 252] on div "18" at bounding box center [312, 251] width 13 height 8
type input "[DATE]"
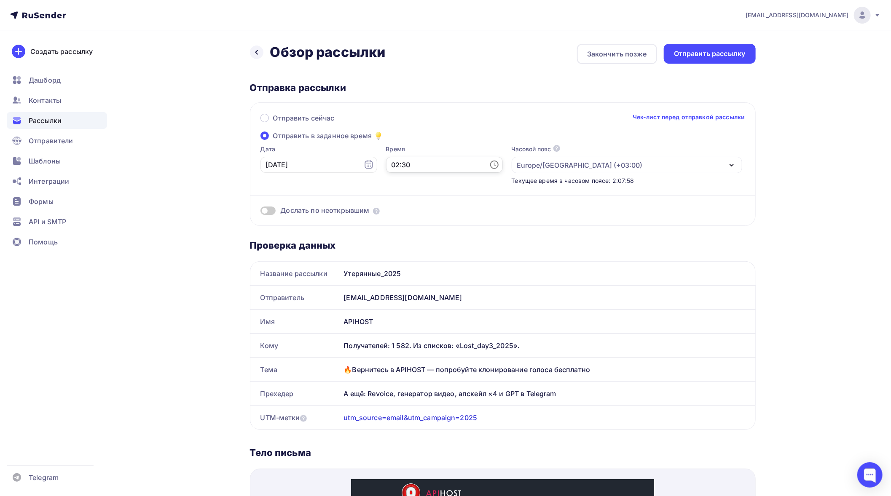
click at [457, 164] on input "02:30" at bounding box center [444, 165] width 117 height 16
click at [406, 220] on li "19" at bounding box center [406, 222] width 45 height 13
click at [450, 187] on li "20" at bounding box center [454, 185] width 45 height 13
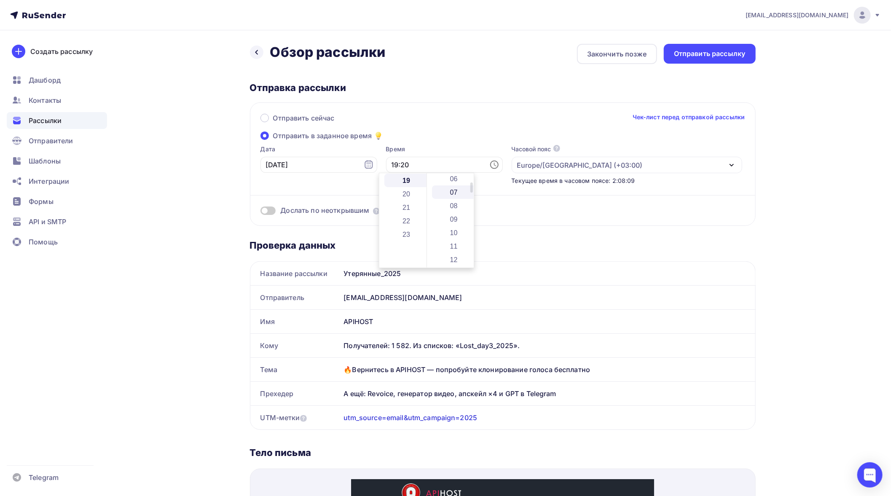
click at [450, 193] on li "07" at bounding box center [454, 191] width 45 height 13
type input "19:07"
click at [474, 120] on div "Отправить сейчас Чек-лист перед отправкой рассылки" at bounding box center [502, 122] width 485 height 18
click at [697, 52] on div "Отправить рассылку" at bounding box center [710, 54] width 72 height 10
